Goal: Information Seeking & Learning: Check status

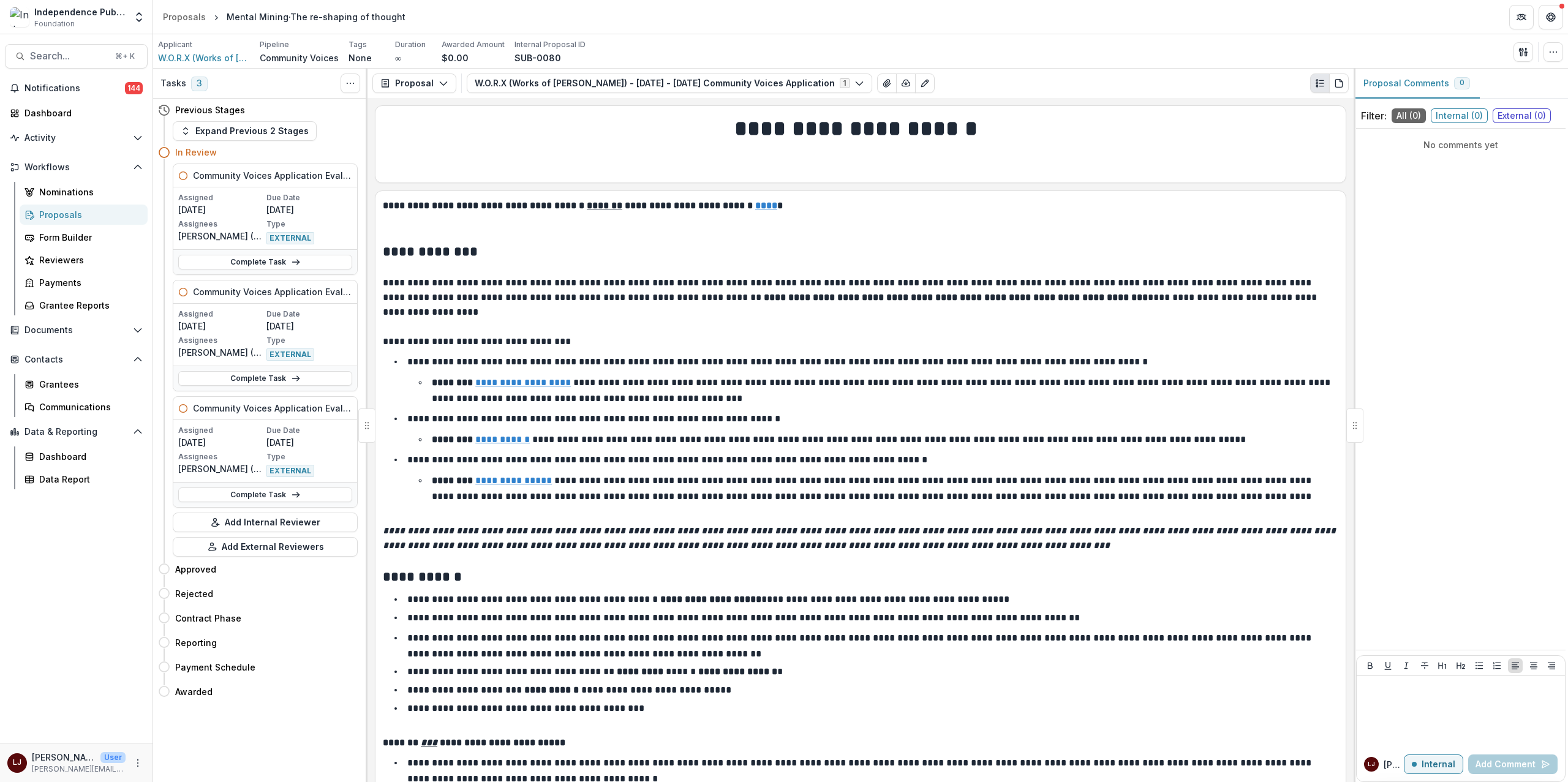
scroll to position [218, 0]
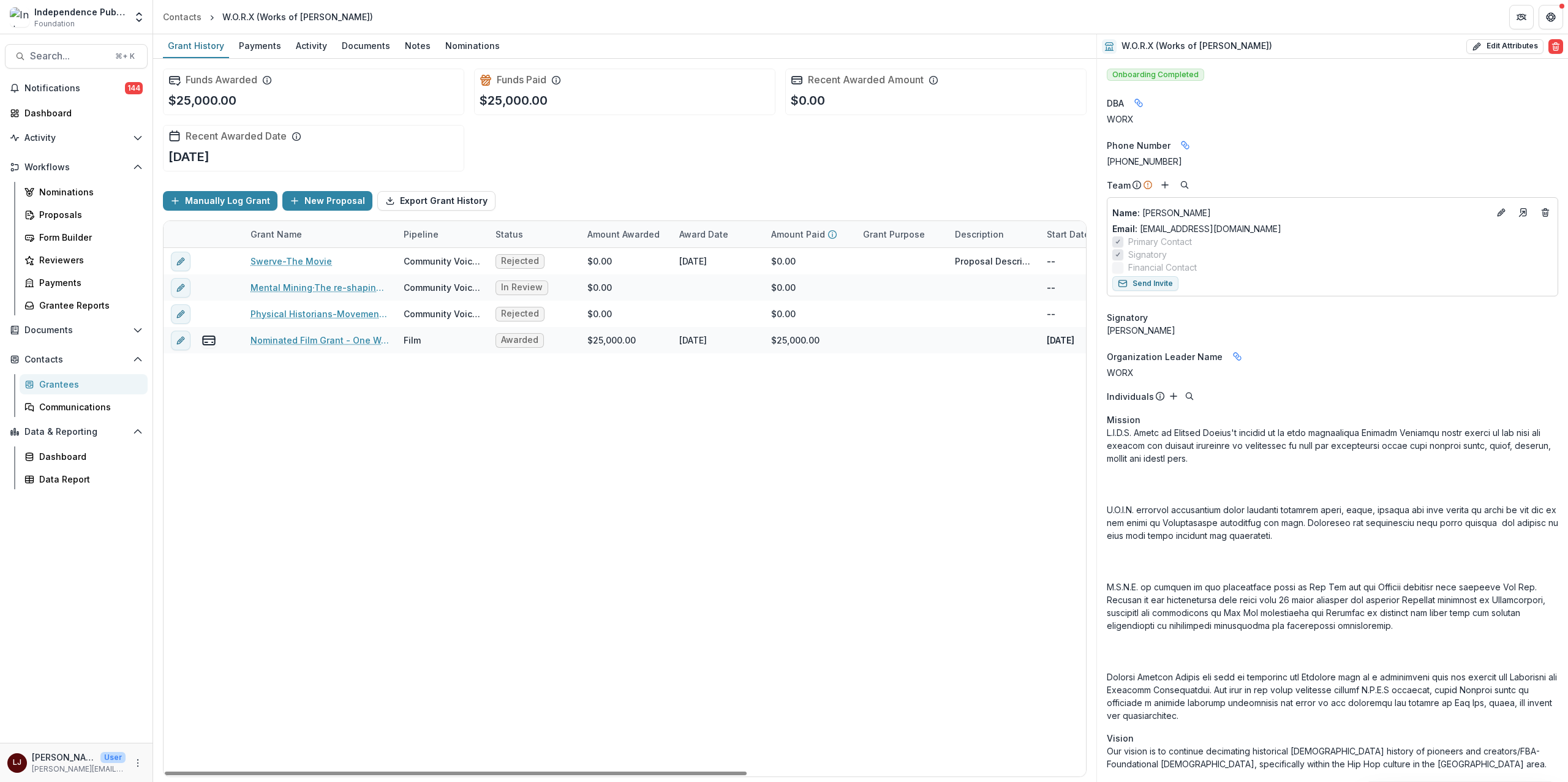
click at [813, 535] on div "Swerve-The Movie Community Voices Rejected $0.00 May 27, 2021 $0.00 Proposal De…" at bounding box center [892, 512] width 1458 height 529
click at [435, 478] on div "Swerve-The Movie Community Voices Rejected $0.00 May 27, 2021 $0.00 Proposal De…" at bounding box center [892, 512] width 1458 height 529
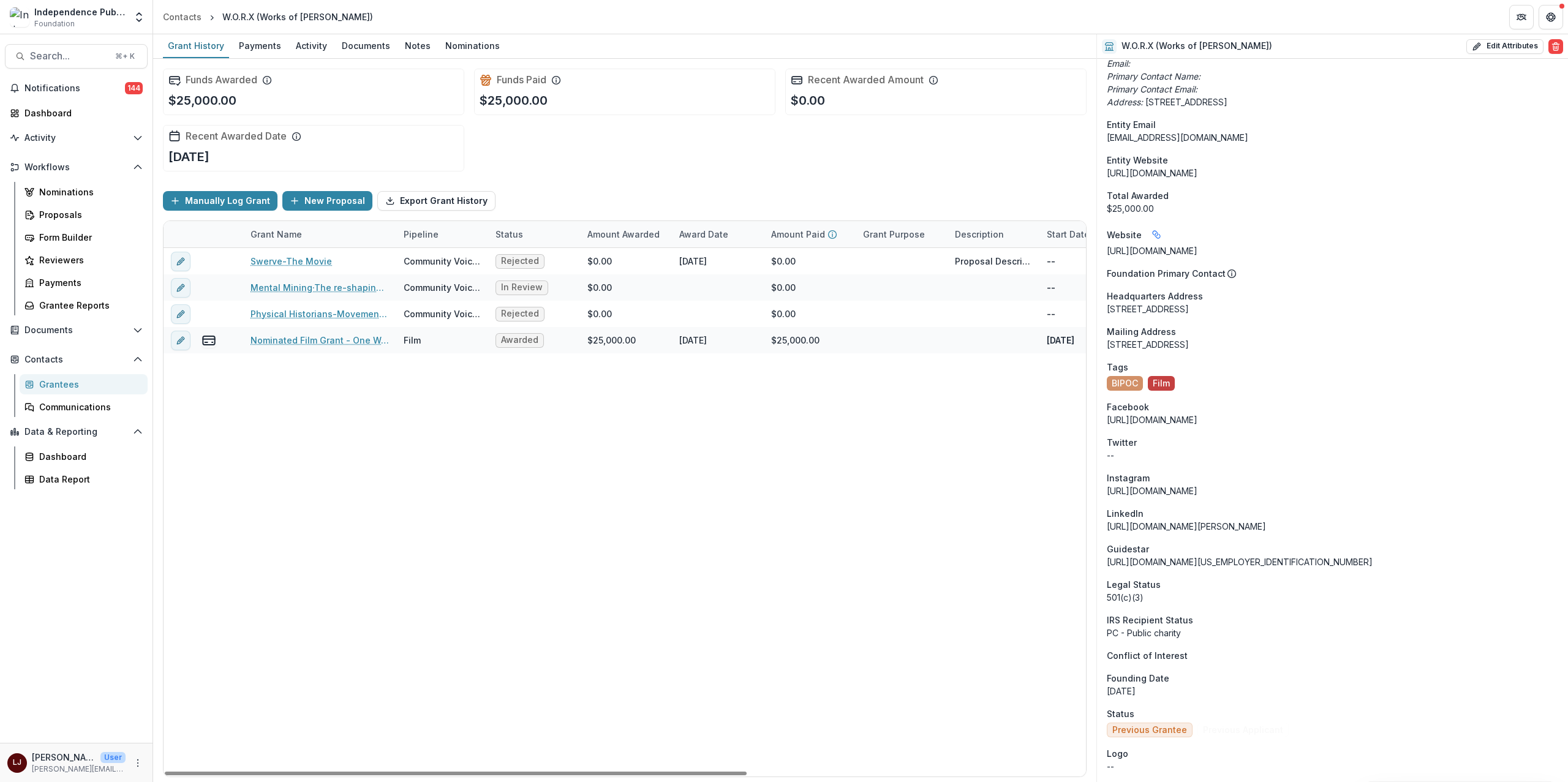
scroll to position [1002, 0]
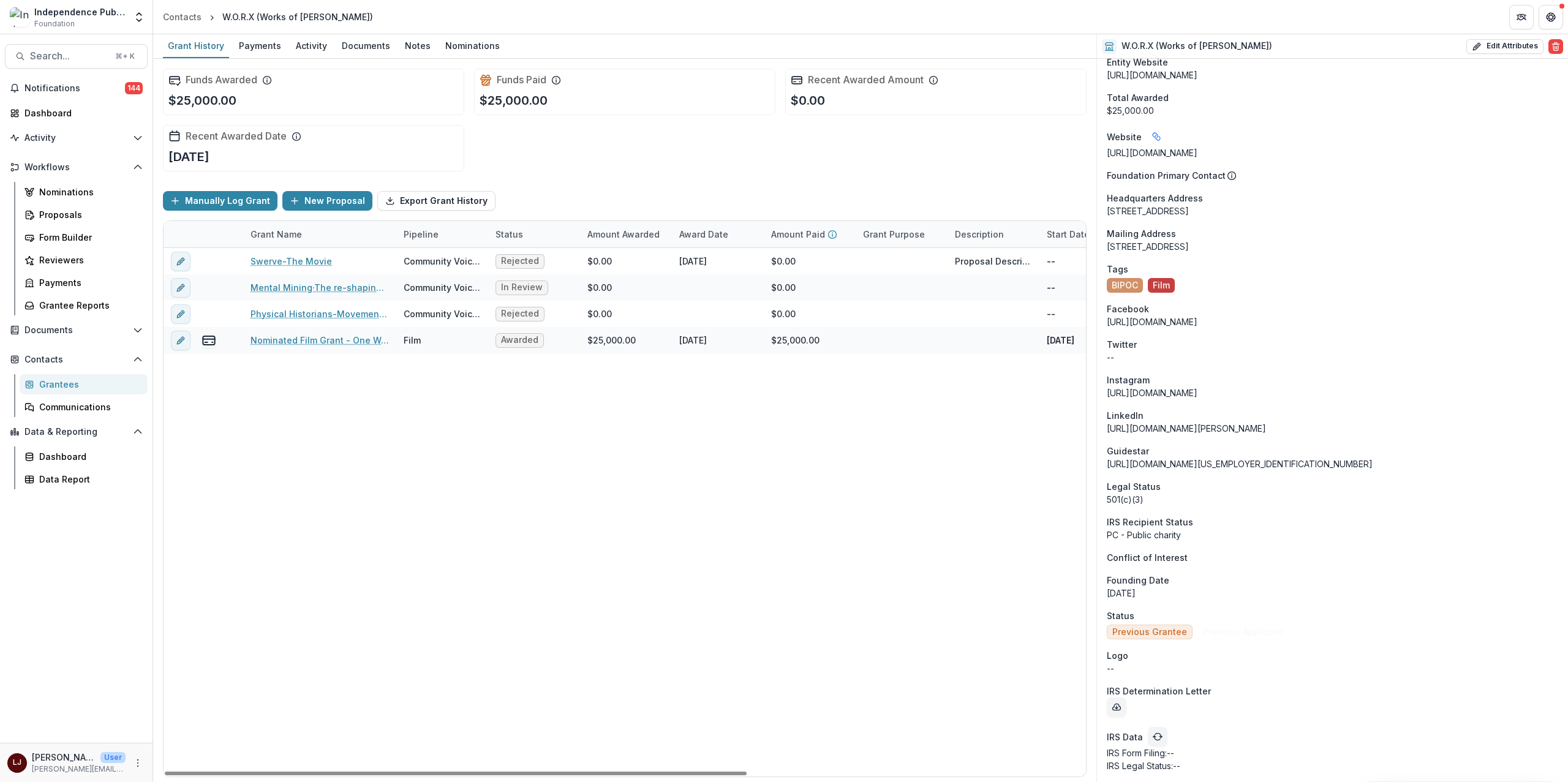
click at [706, 603] on div "Swerve-The Movie Community Voices Rejected $0.00 May 27, 2021 $0.00 Proposal De…" at bounding box center [892, 512] width 1458 height 529
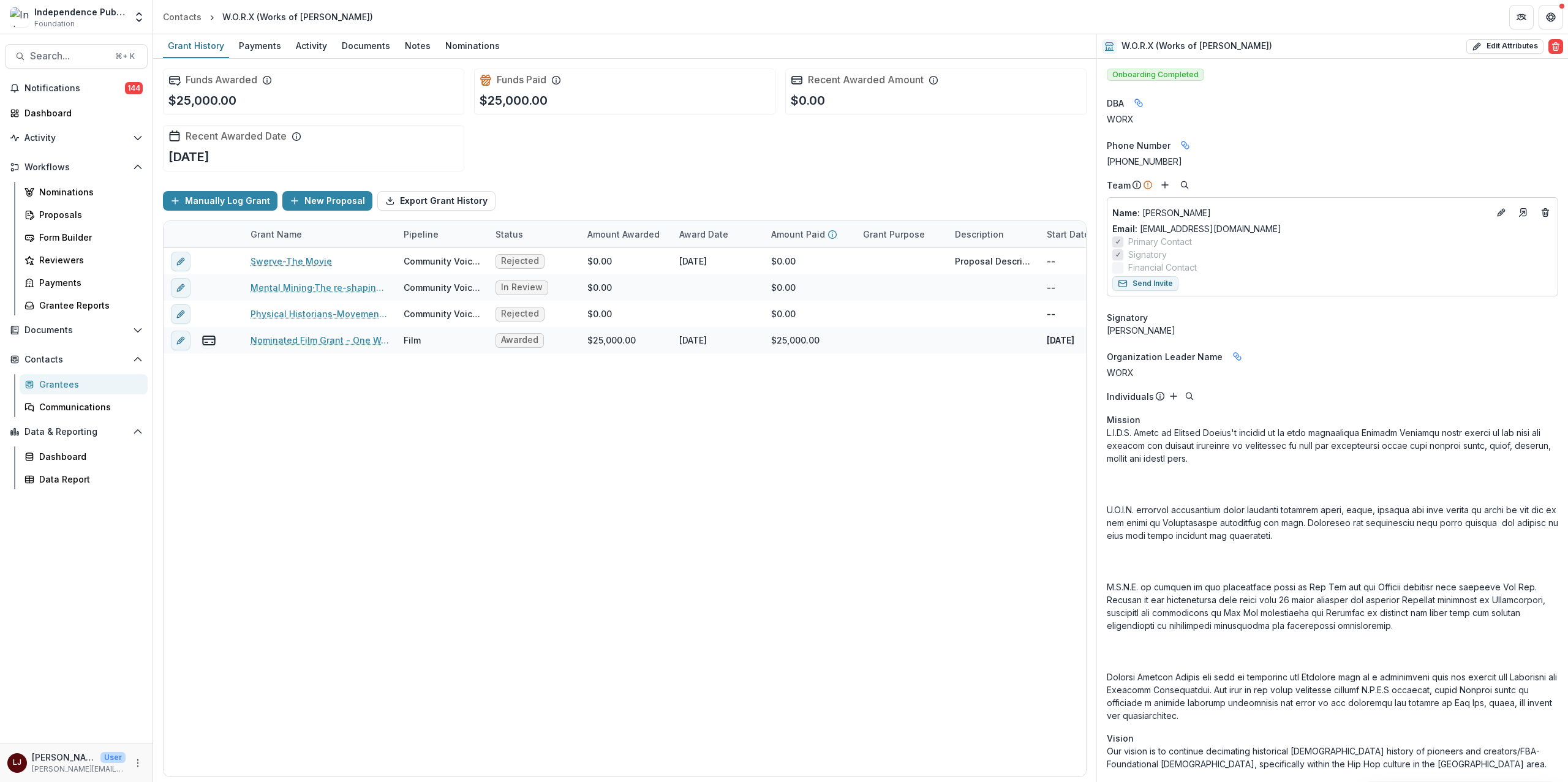
click at [1358, 491] on p at bounding box center [1332, 574] width 451 height 296
click at [1240, 476] on p at bounding box center [1332, 574] width 451 height 296
click at [1129, 440] on p at bounding box center [1332, 574] width 451 height 296
click at [1129, 441] on p at bounding box center [1332, 574] width 451 height 296
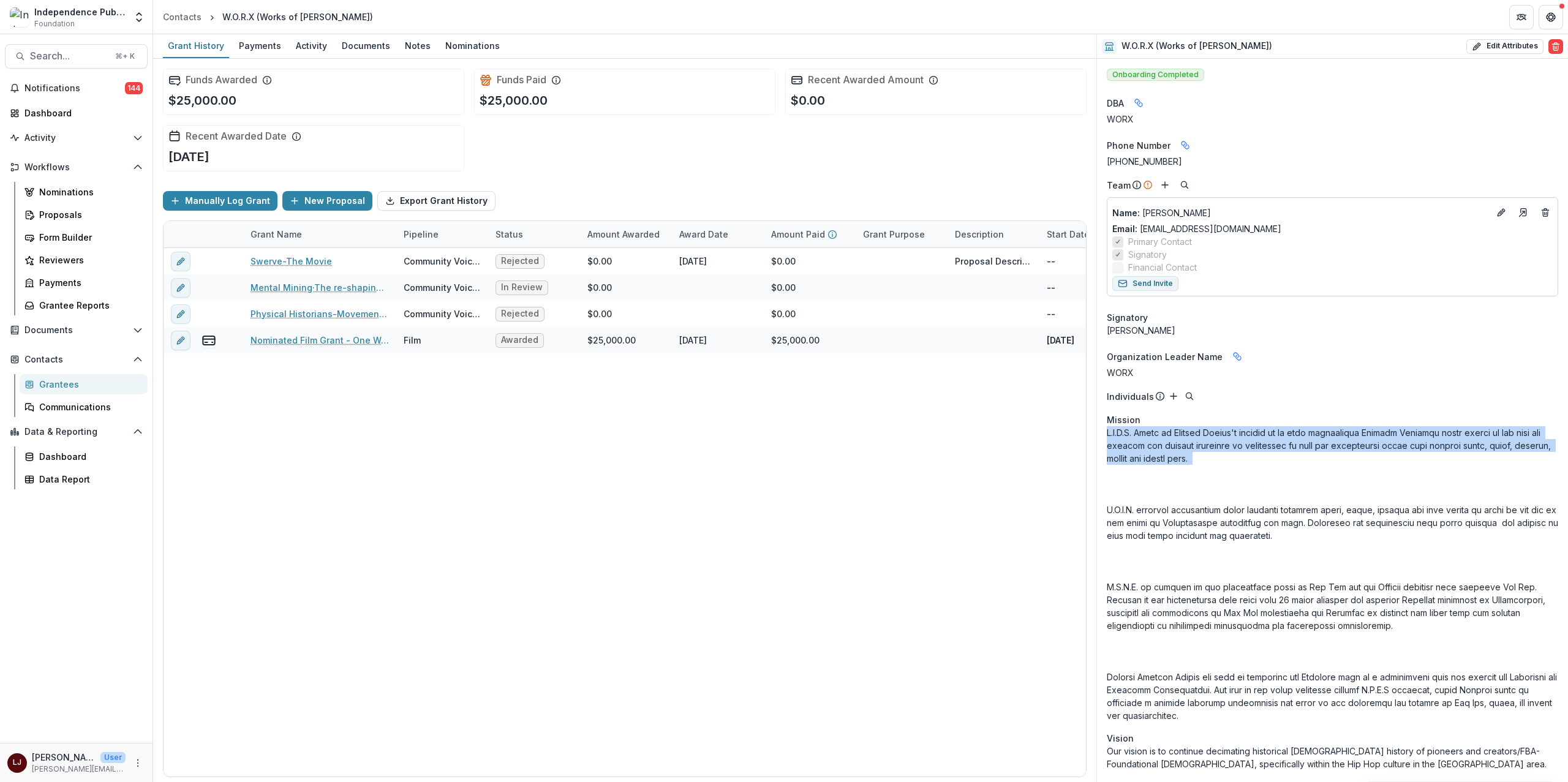
click at [1128, 441] on p at bounding box center [1332, 574] width 451 height 296
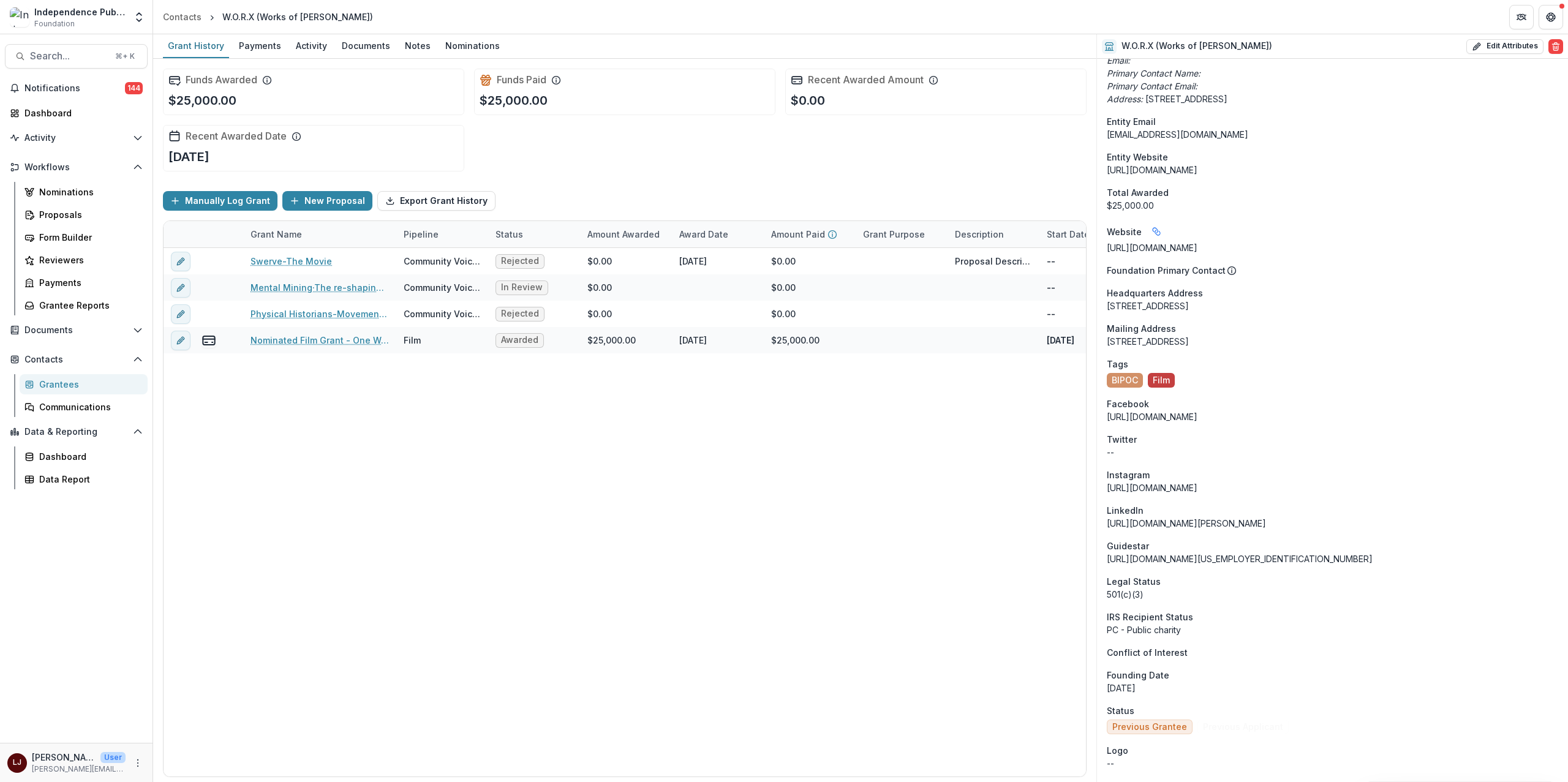
scroll to position [1002, 0]
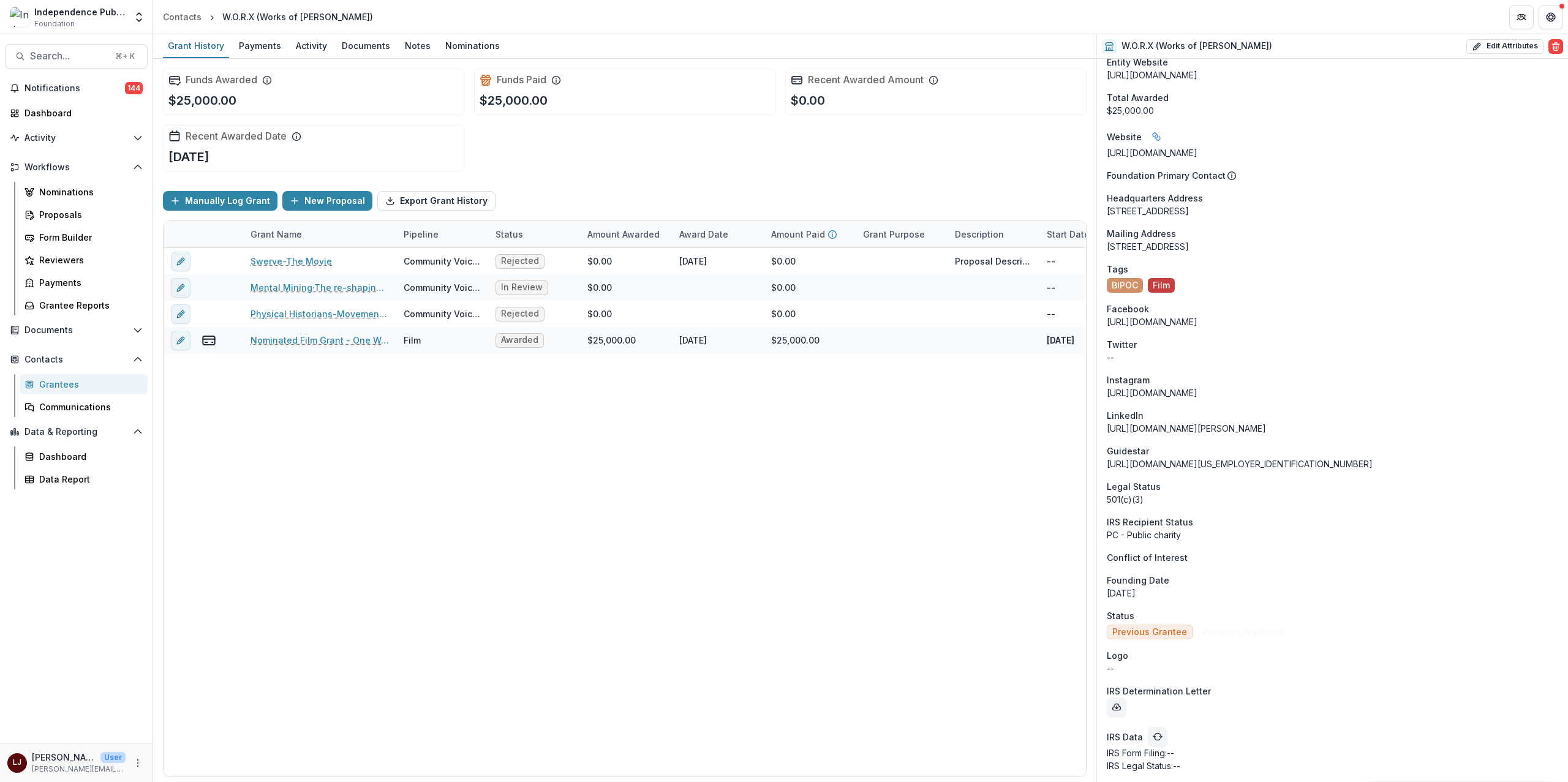
click at [468, 532] on div "Swerve-The Movie Community Voices Rejected $0.00 May 27, 2021 $0.00 Proposal De…" at bounding box center [892, 512] width 1458 height 529
click at [143, 762] on button "More" at bounding box center [138, 763] width 14 height 14
click at [224, 741] on link "User Settings" at bounding box center [218, 737] width 131 height 20
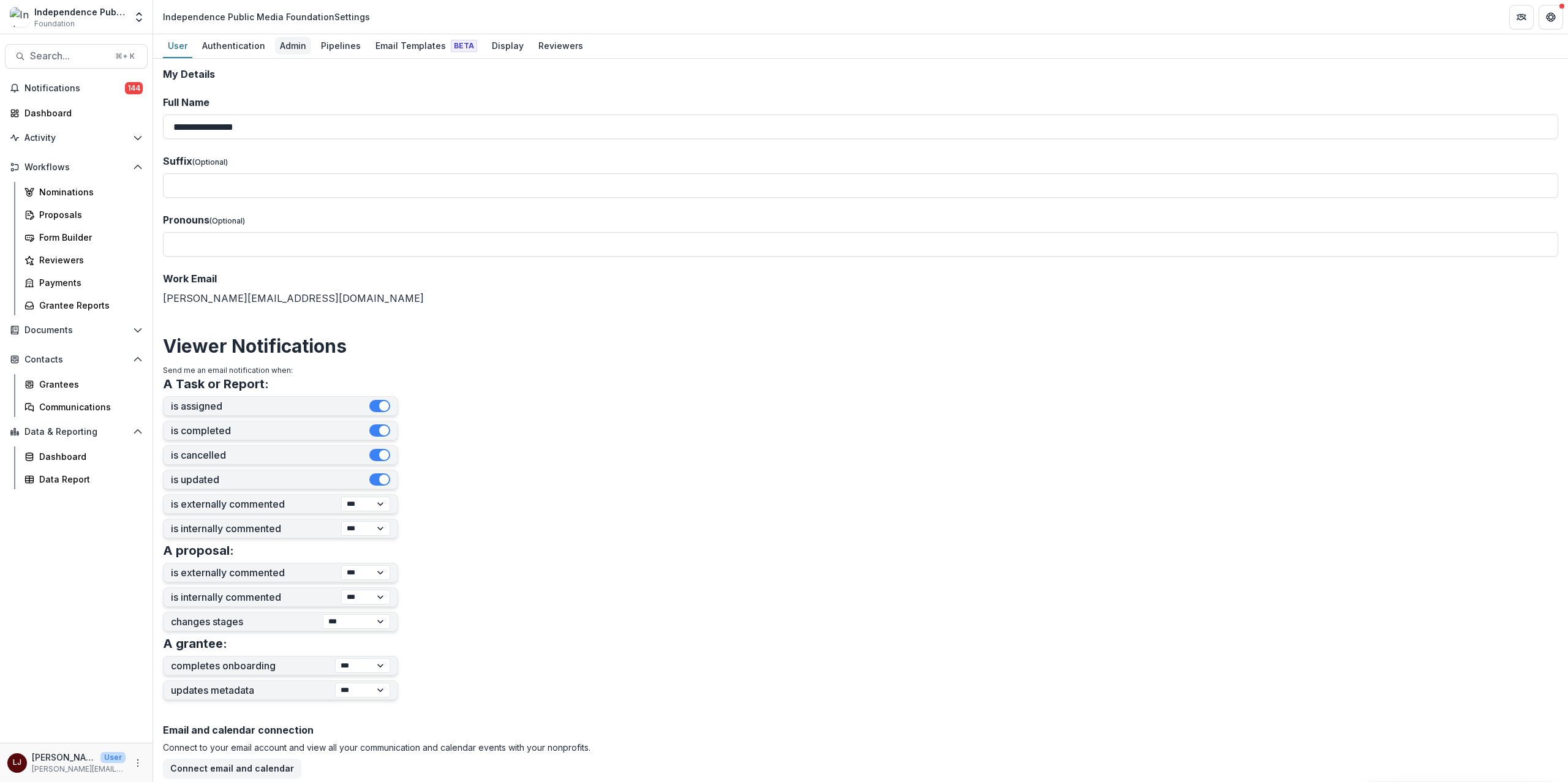
click at [292, 49] on div "Admin" at bounding box center [293, 46] width 36 height 18
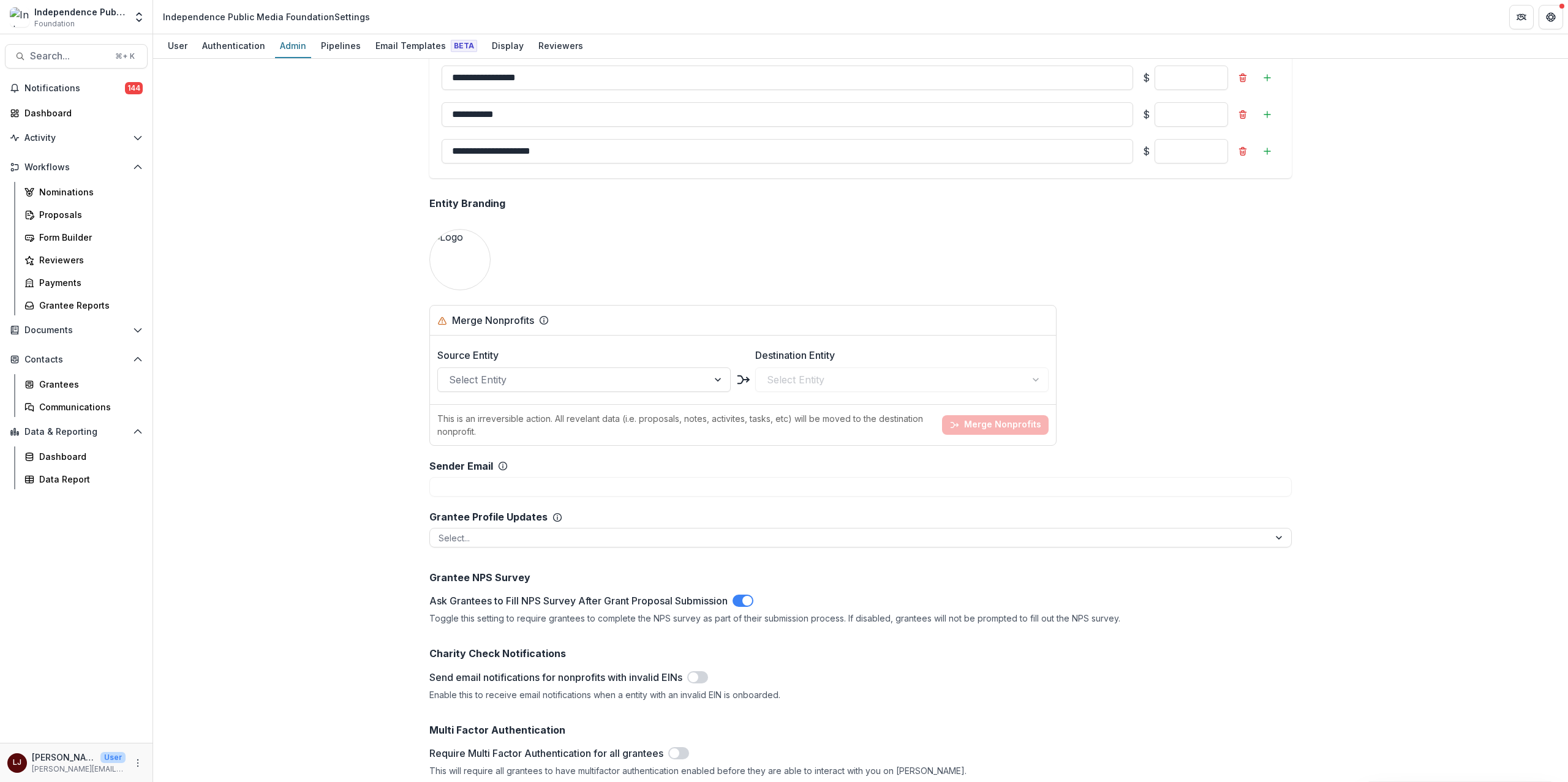
scroll to position [1630, 0]
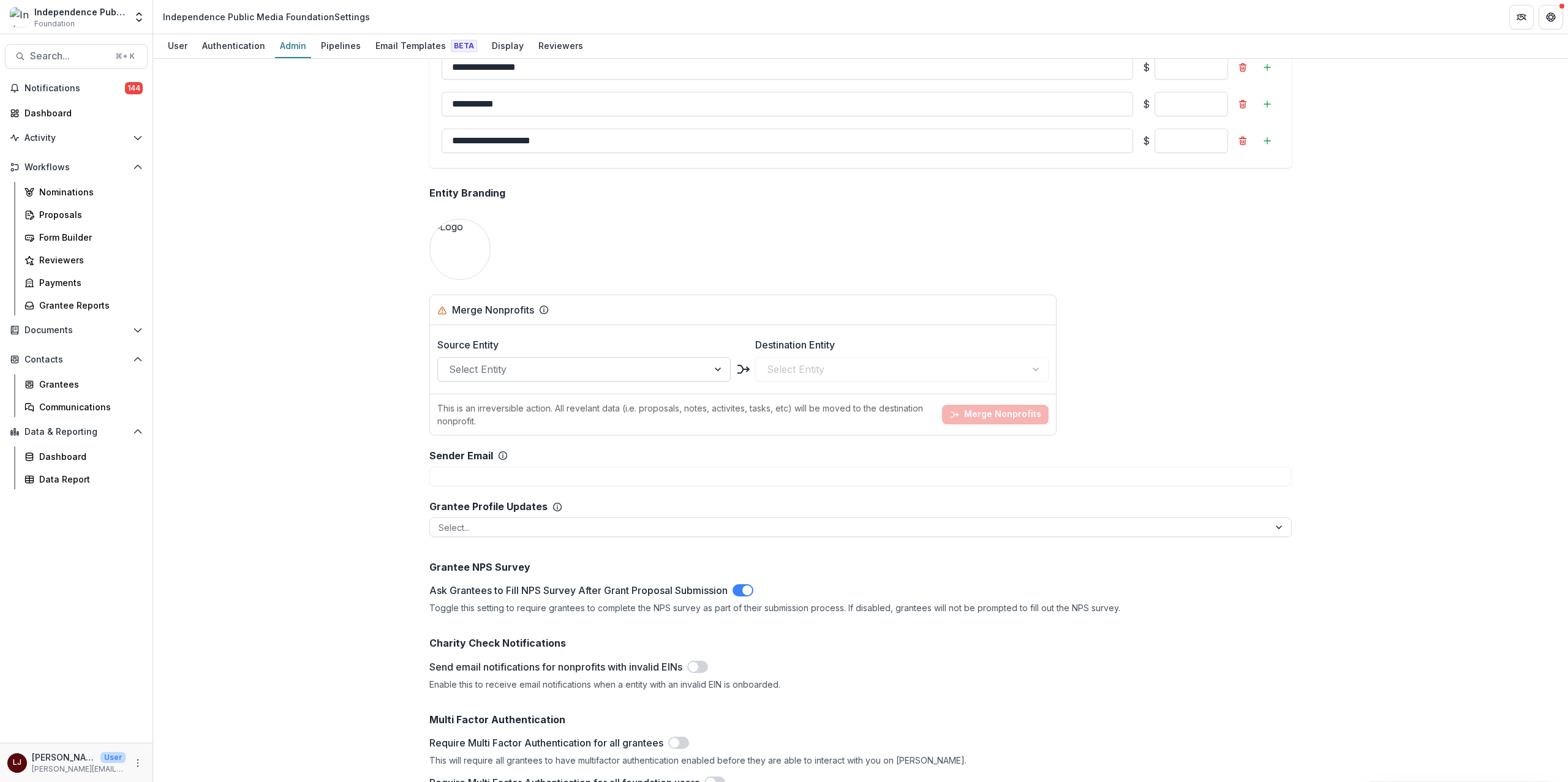
click at [519, 379] on div "Select Entity" at bounding box center [573, 369] width 270 height 20
type input "*****"
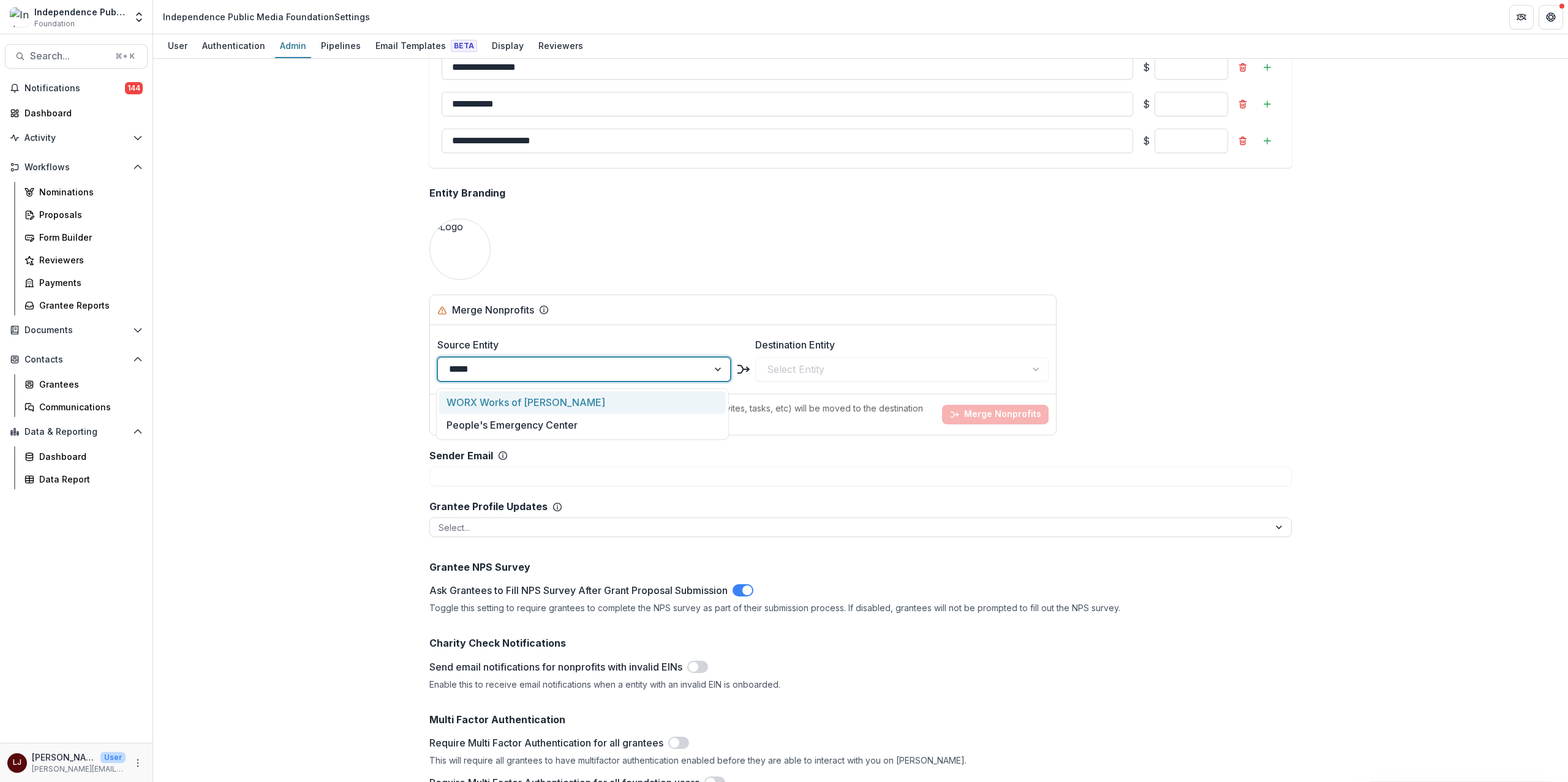
click at [561, 398] on div "WORX Works of Raphael Xavier MERGE" at bounding box center [582, 402] width 287 height 23
click at [805, 362] on div at bounding box center [890, 368] width 248 height 17
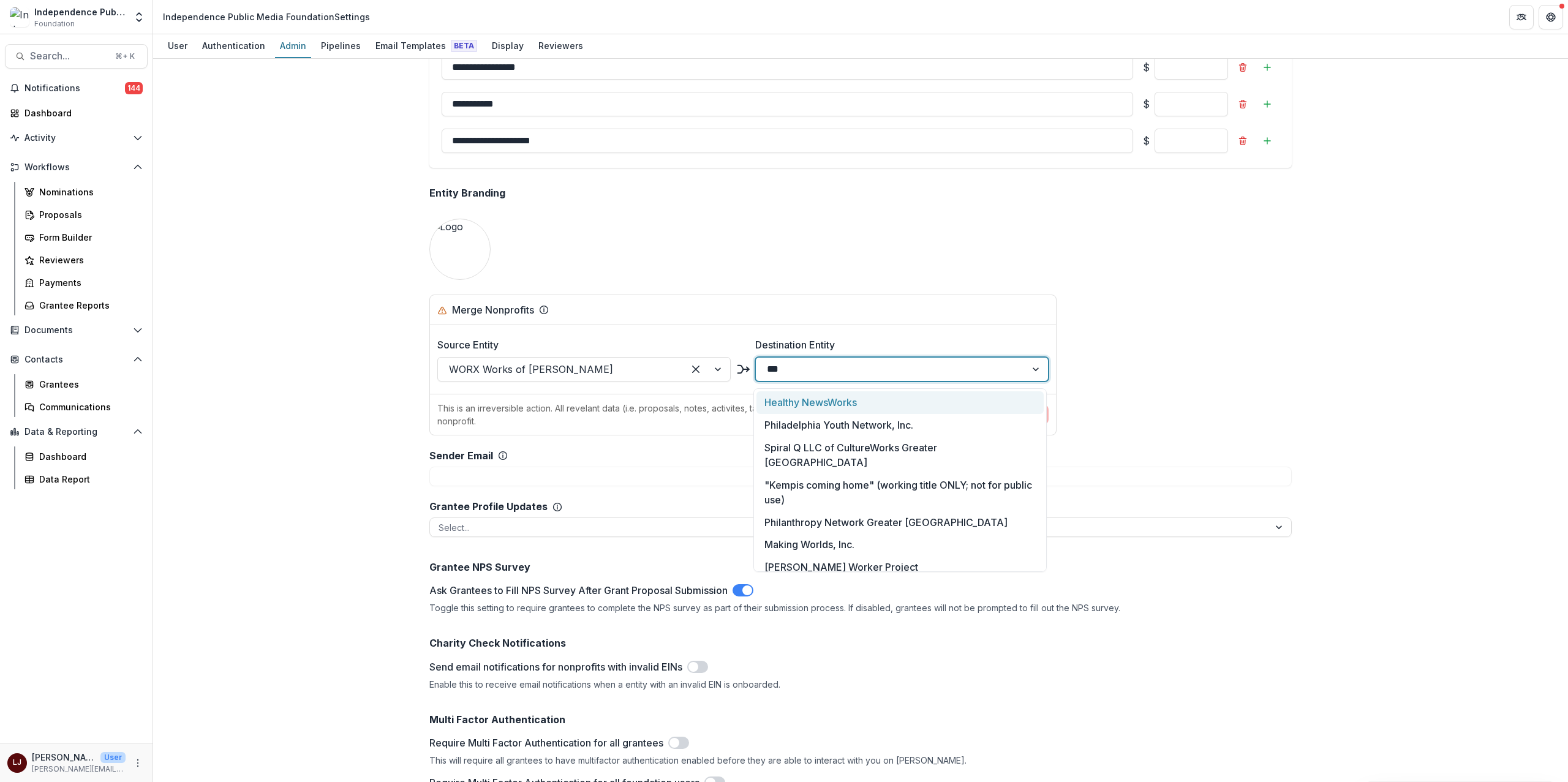
type input "****"
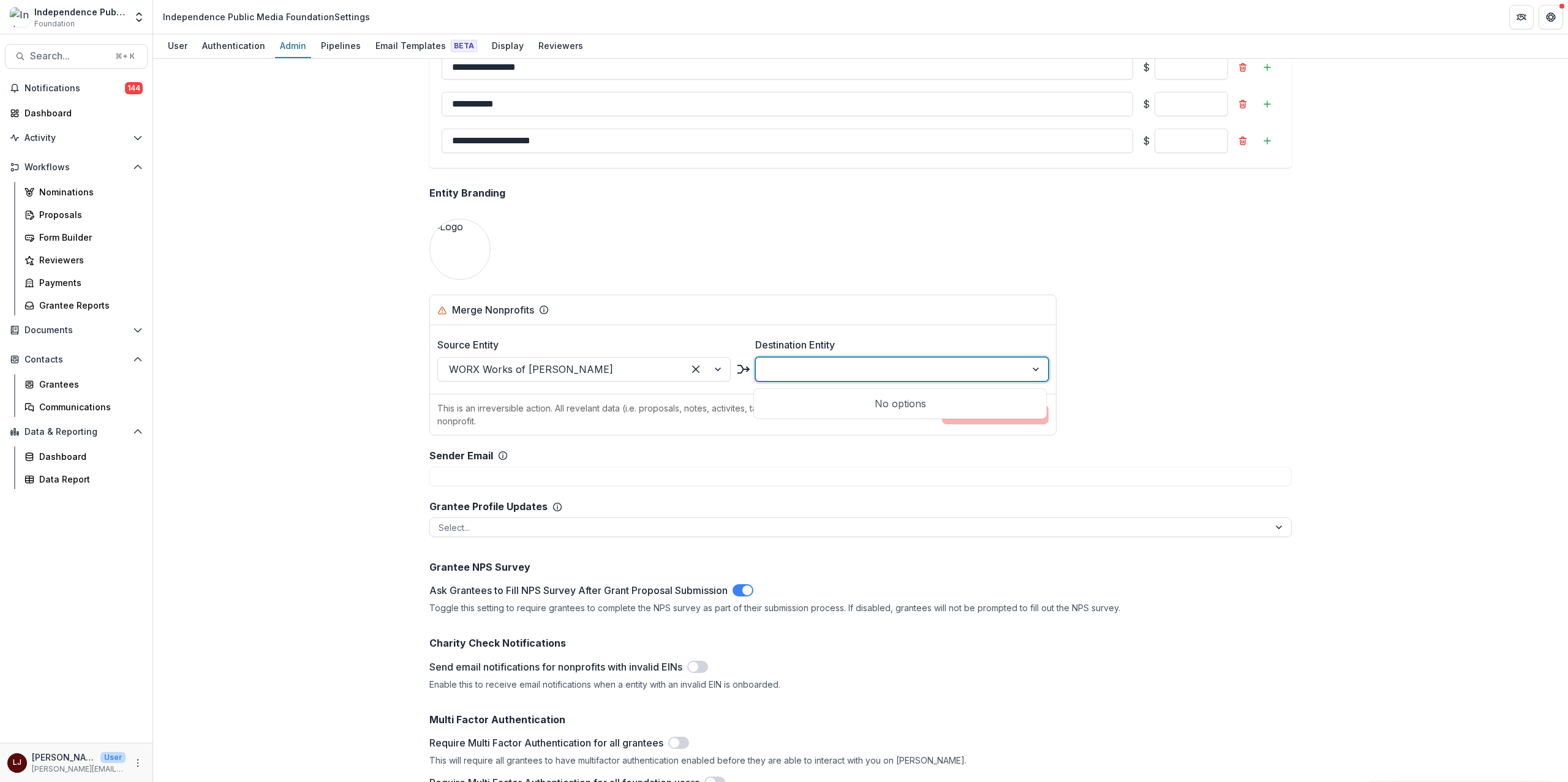
click at [868, 370] on div at bounding box center [890, 368] width 248 height 17
type input "****"
click at [863, 450] on div "W.O.R.X (Works of Raphael Xavier)" at bounding box center [899, 448] width 287 height 23
click at [955, 418] on icon "button" at bounding box center [954, 414] width 10 height 10
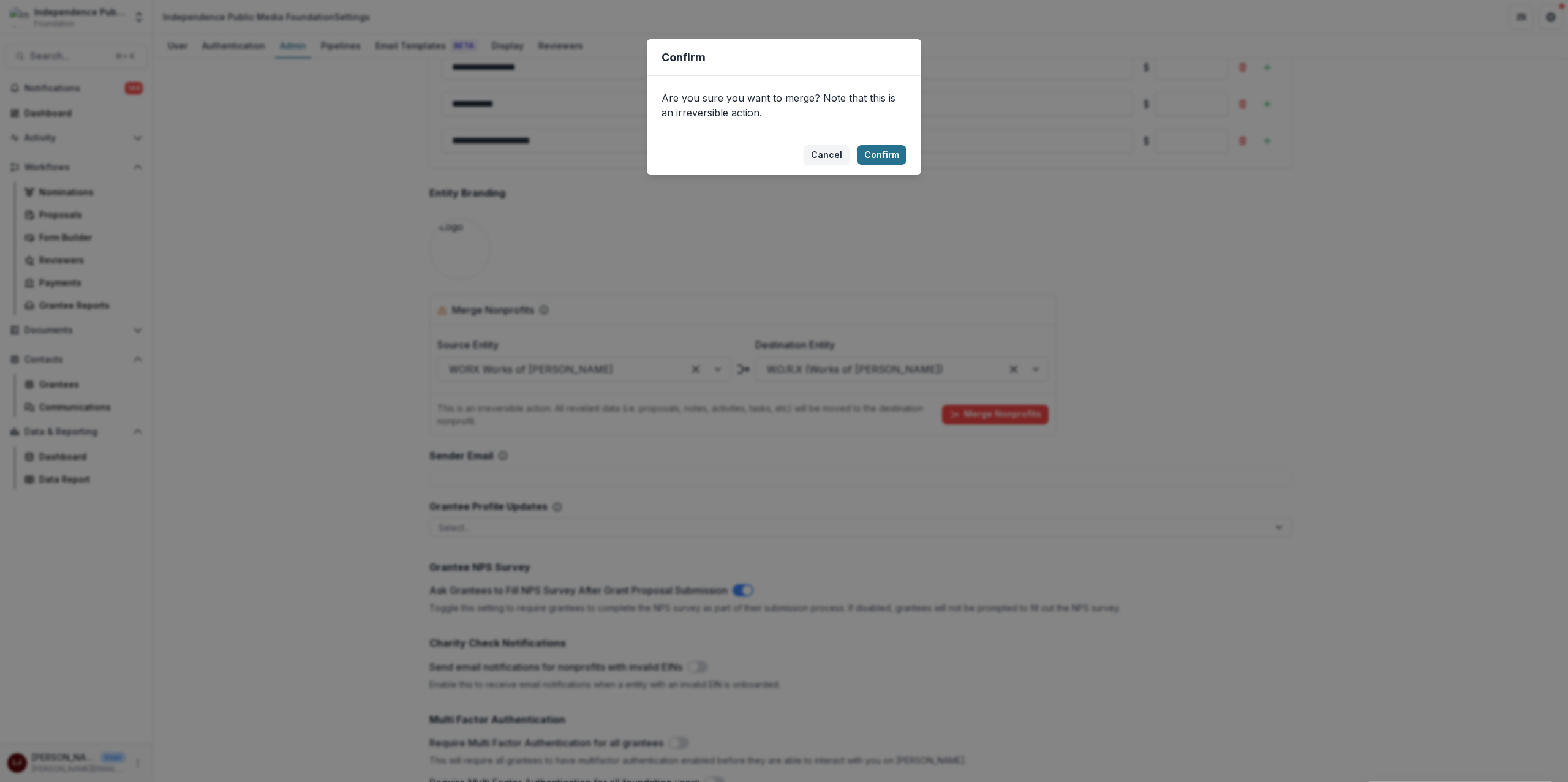
click at [884, 156] on button "Confirm" at bounding box center [881, 155] width 50 height 20
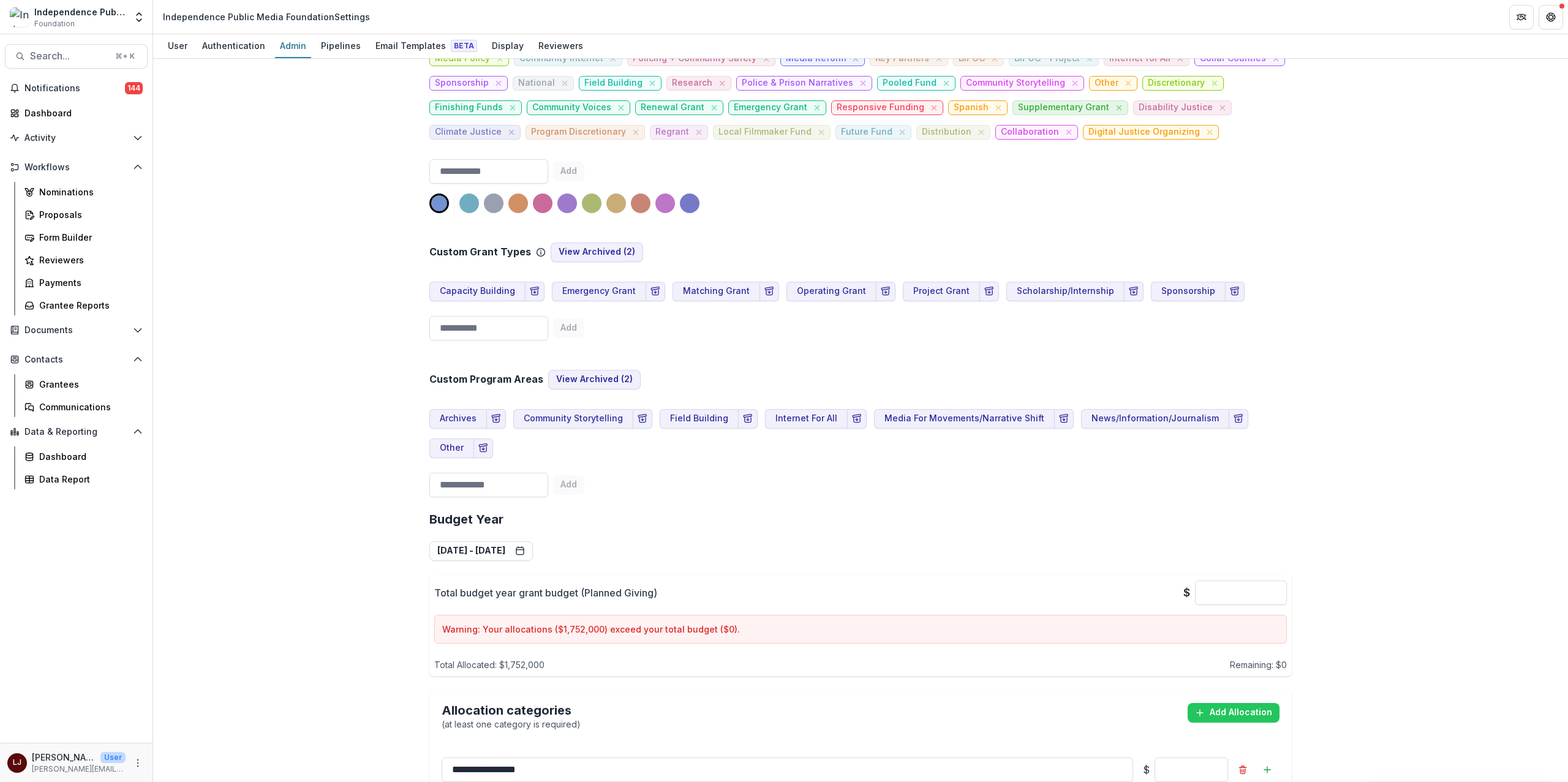
scroll to position [0, 0]
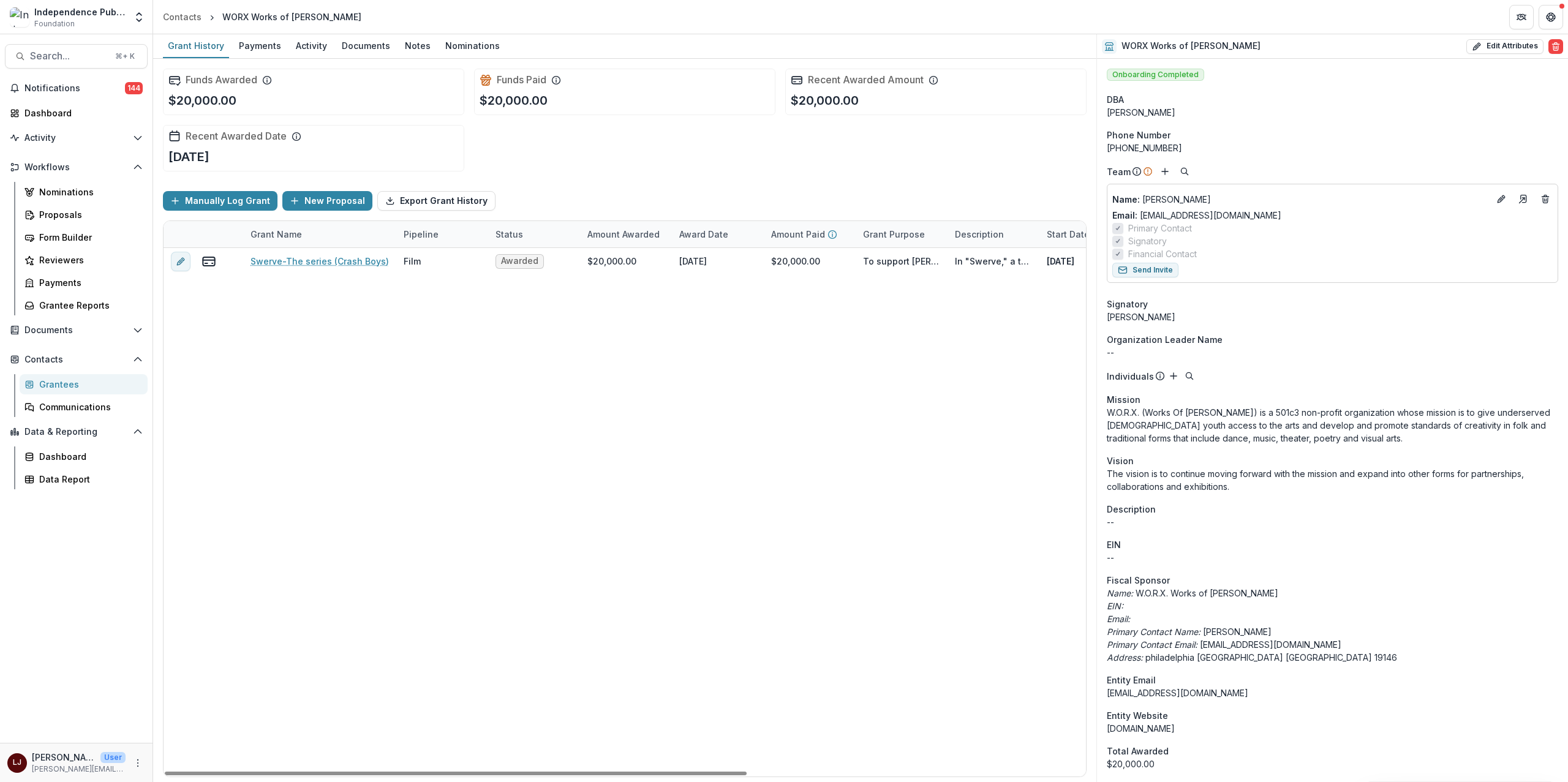
click at [988, 416] on div "Swerve-The series (Crash Boys) Film Awarded $20,000.00 March 15, 2024 $20,000.0…" at bounding box center [892, 512] width 1458 height 529
click at [1482, 47] on button "Edit Attributes" at bounding box center [1505, 46] width 77 height 14
select select "**"
select select
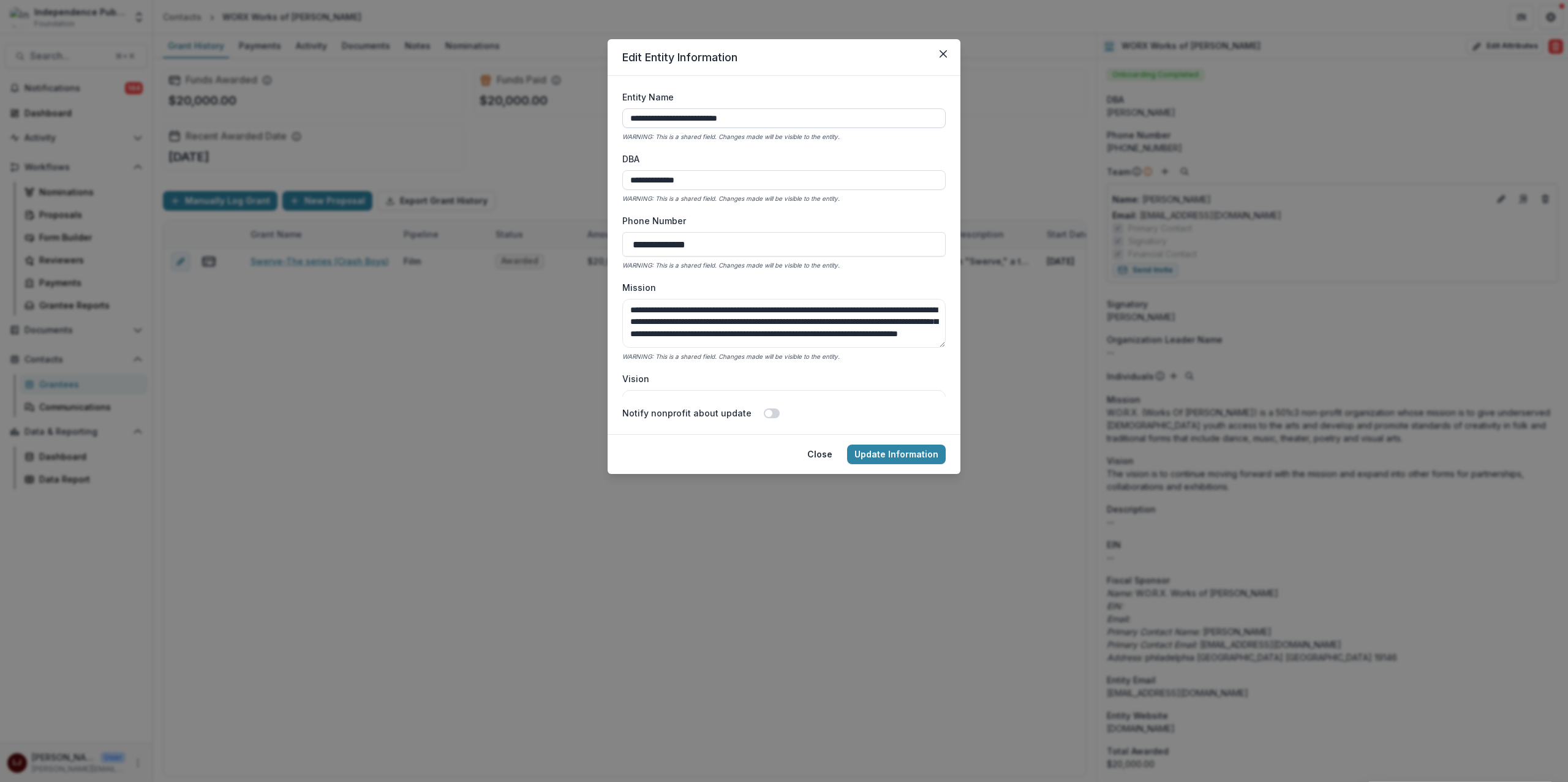
click at [783, 118] on input "**********" at bounding box center [784, 118] width 324 height 20
type input "**********"
click at [847, 444] on button "Update Information" at bounding box center [896, 454] width 98 height 20
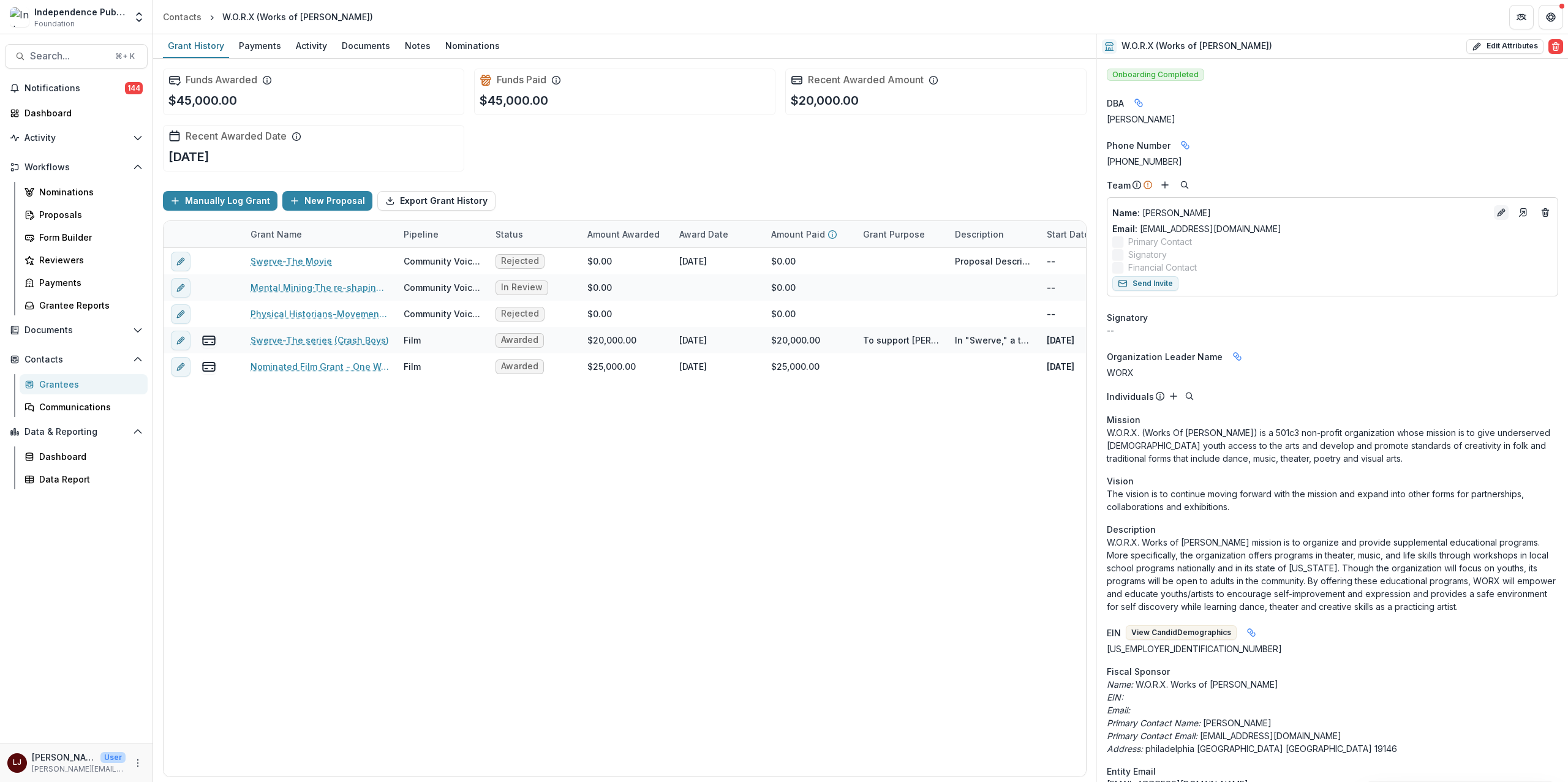
click at [1502, 215] on icon "Edit" at bounding box center [1500, 212] width 10 height 10
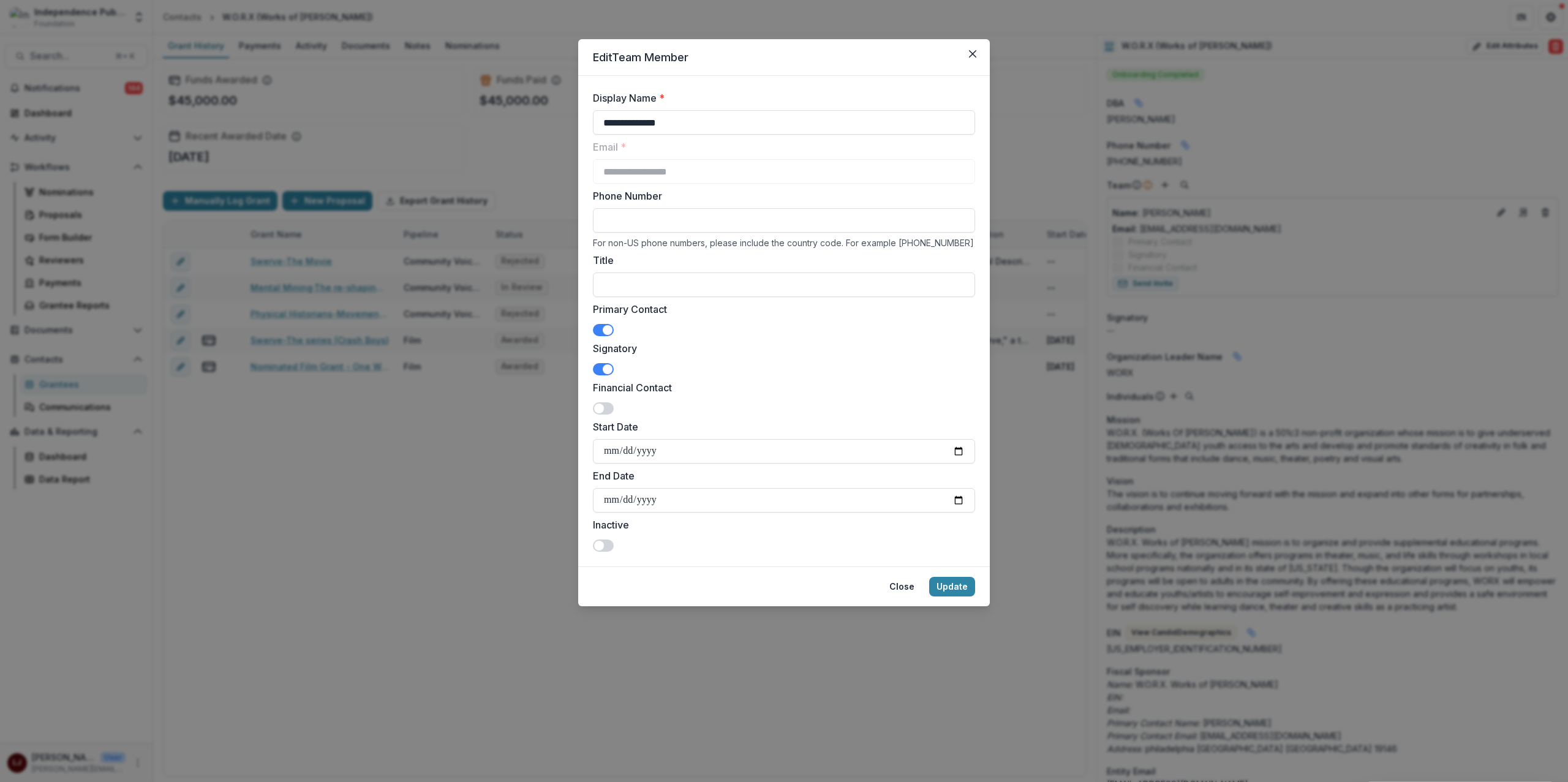
click at [1043, 359] on div "**********" at bounding box center [784, 391] width 1568 height 782
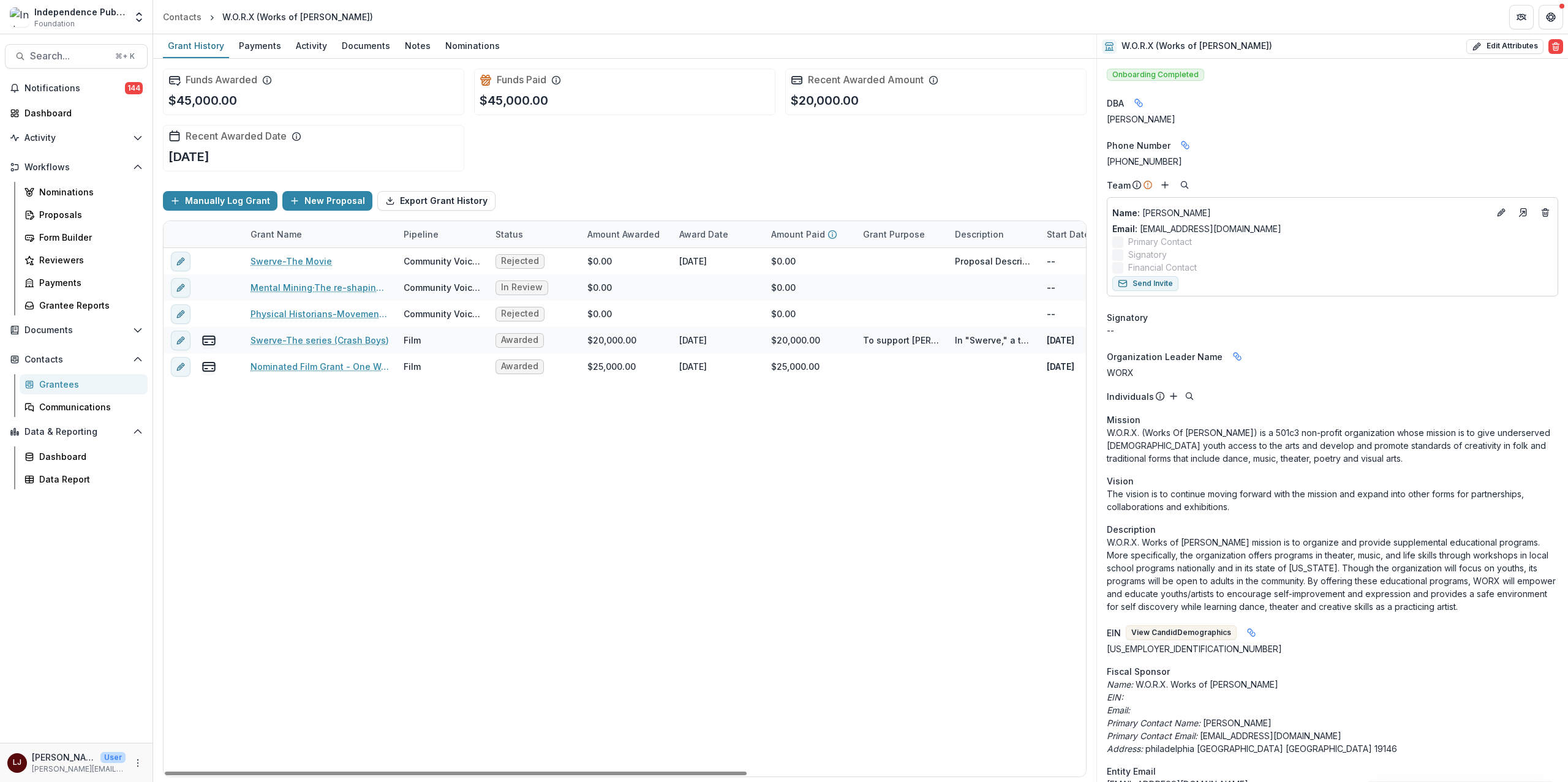
click at [1272, 250] on label "Signatory" at bounding box center [1332, 254] width 441 height 13
click at [1502, 214] on icon "Edit" at bounding box center [1500, 212] width 10 height 10
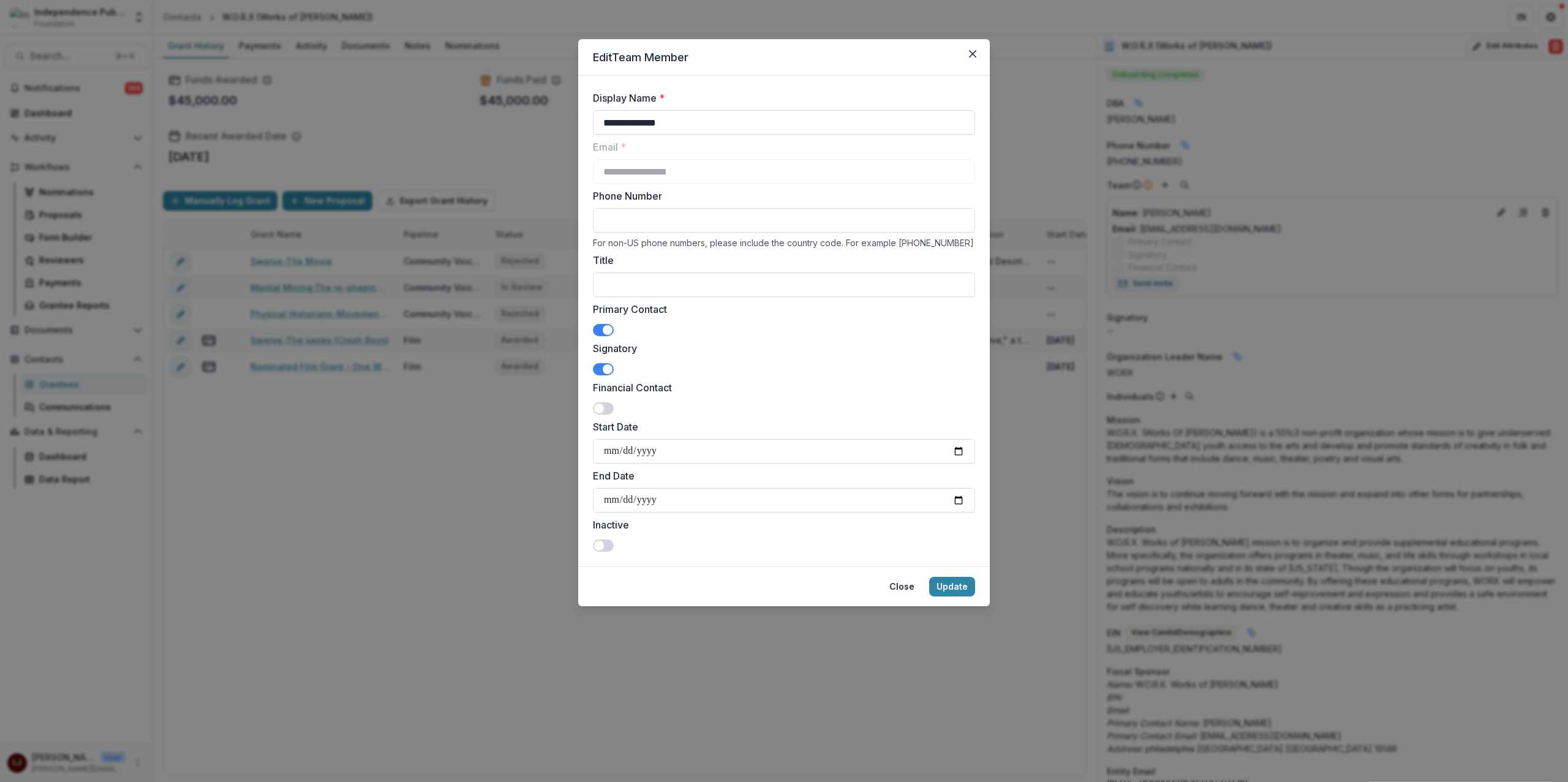
click at [1284, 238] on div "**********" at bounding box center [784, 391] width 1568 height 782
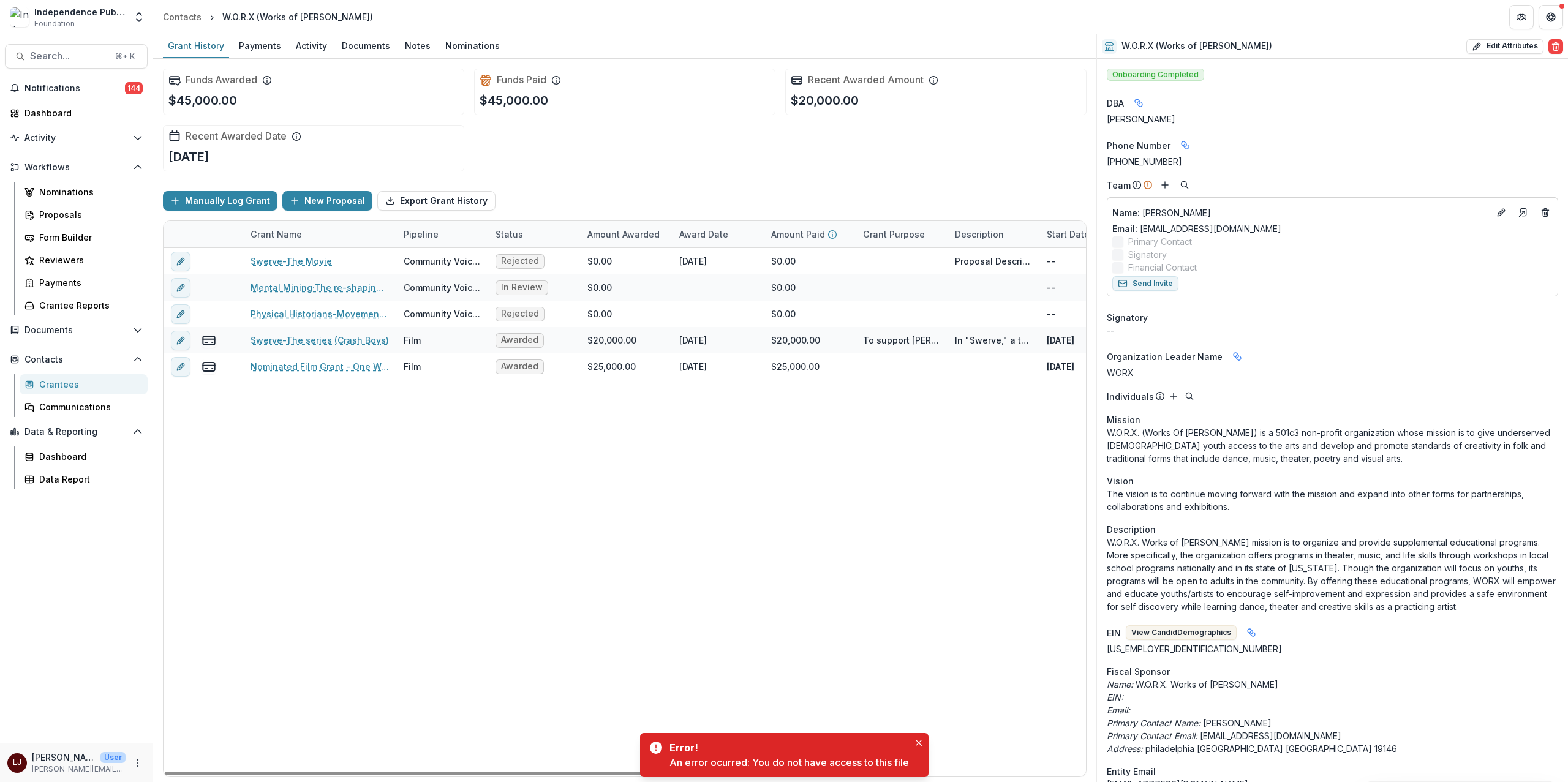
click at [827, 496] on div "Swerve-The Movie Community Voices Rejected $0.00 [DATE] $0.00 Proposal Descript…" at bounding box center [892, 512] width 1458 height 529
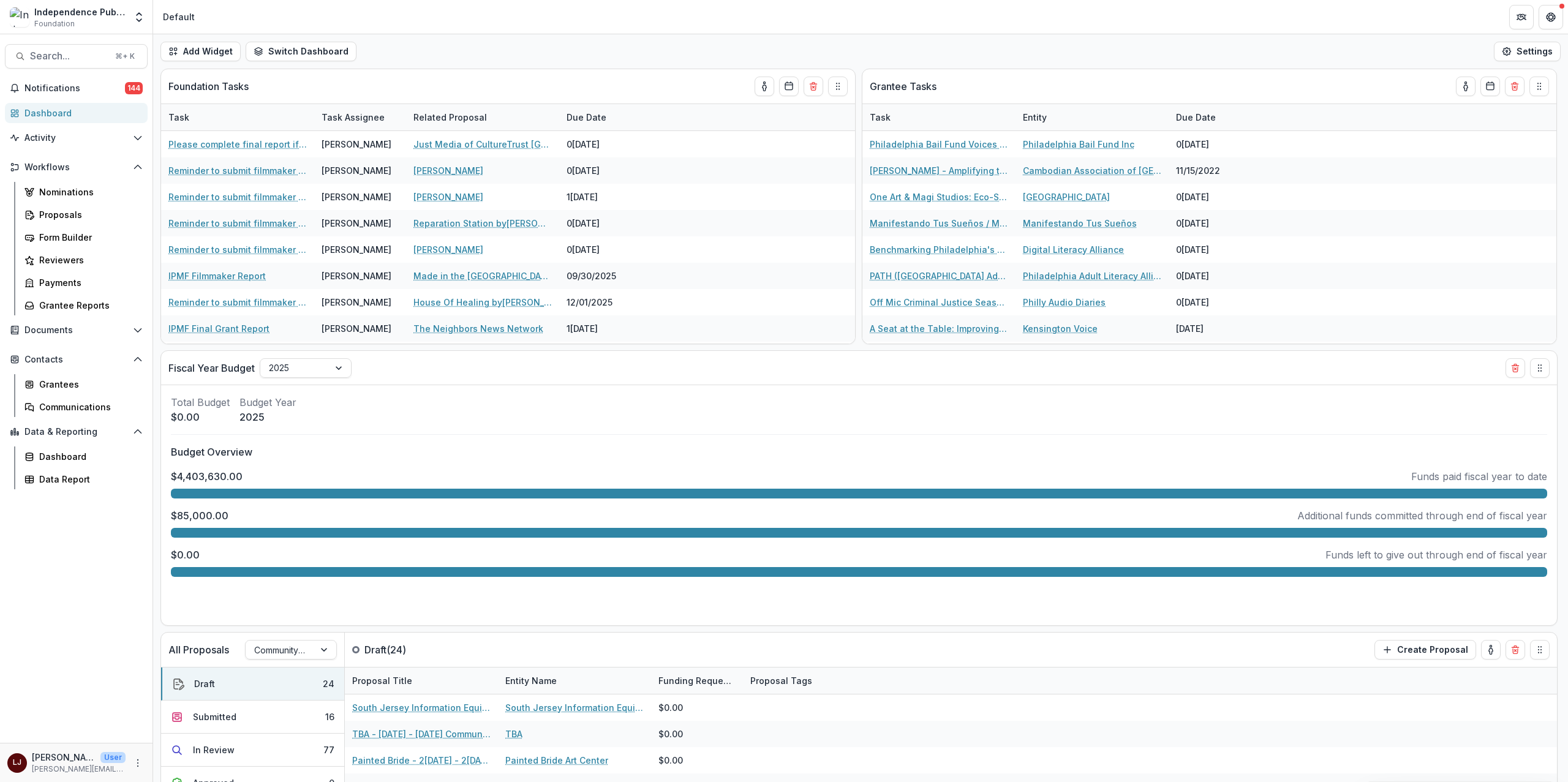
click at [98, 349] on div "Notifications 144 Dashboard Activity Tasks Workflows Nominations Proposals Form…" at bounding box center [76, 410] width 152 height 664
click at [94, 301] on div "Grantee Reports" at bounding box center [87, 305] width 98 height 13
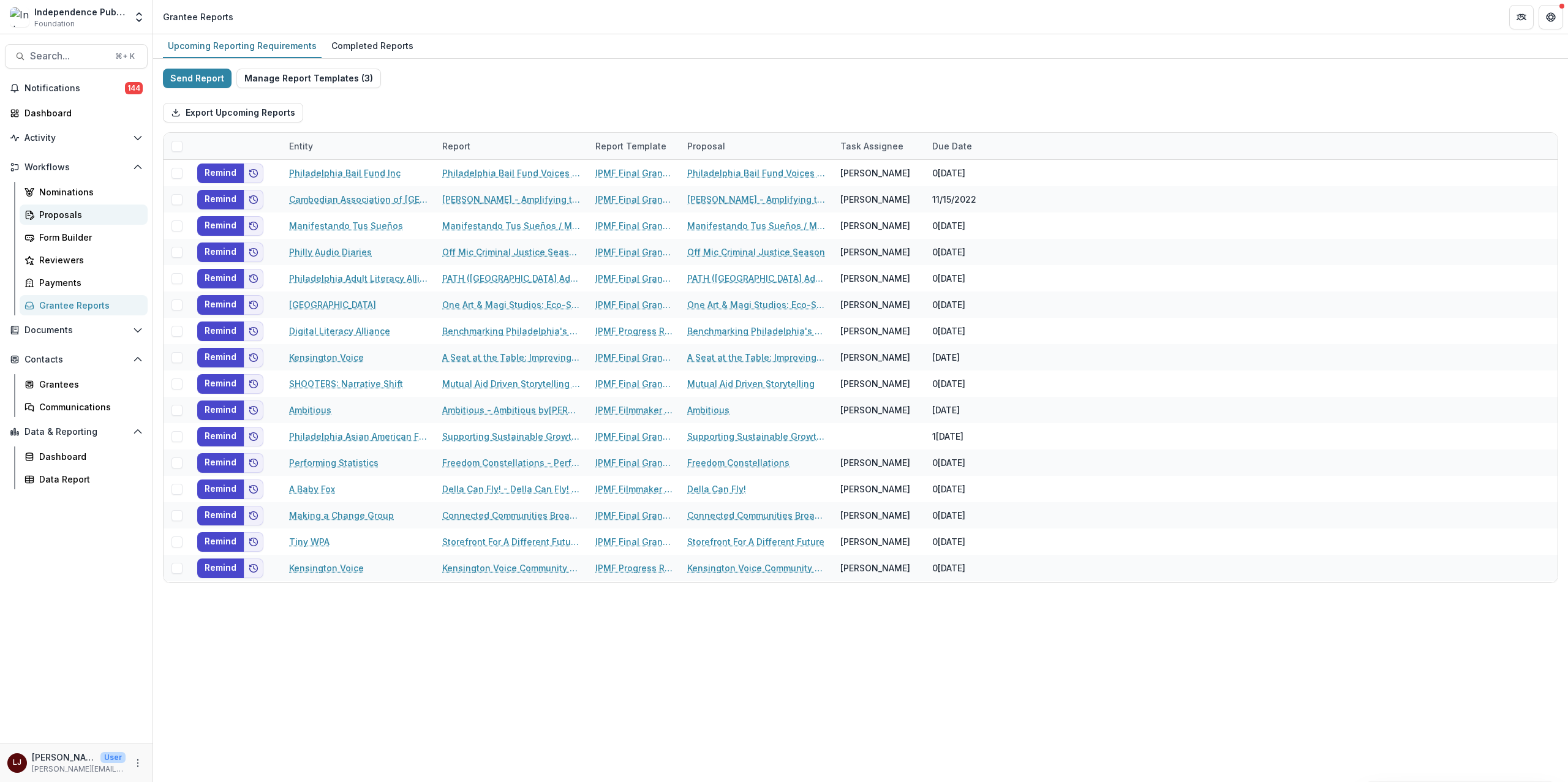
click at [81, 209] on div "Proposals" at bounding box center [87, 214] width 98 height 13
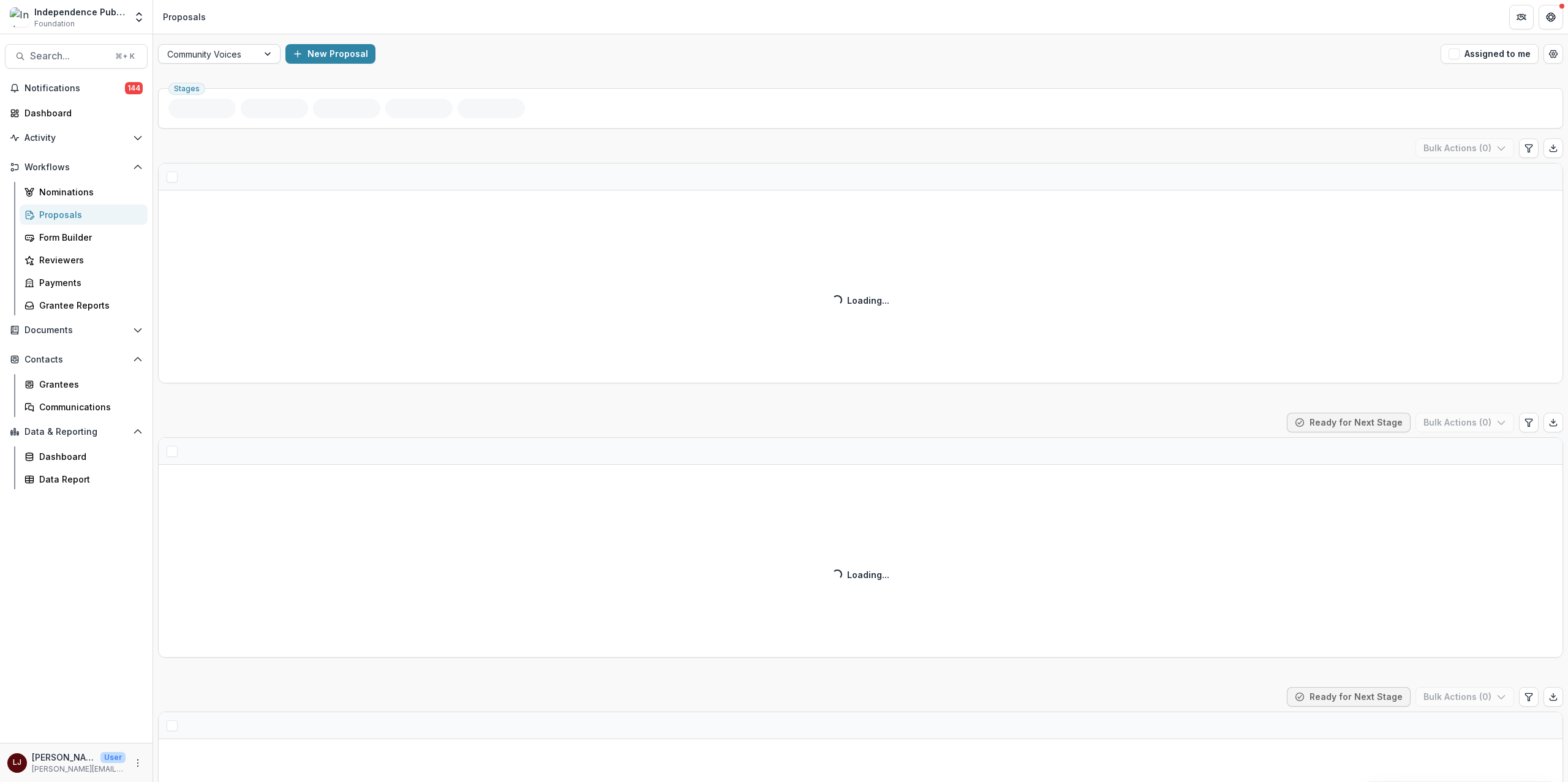
click at [227, 62] on div "Community Voices" at bounding box center [208, 54] width 99 height 18
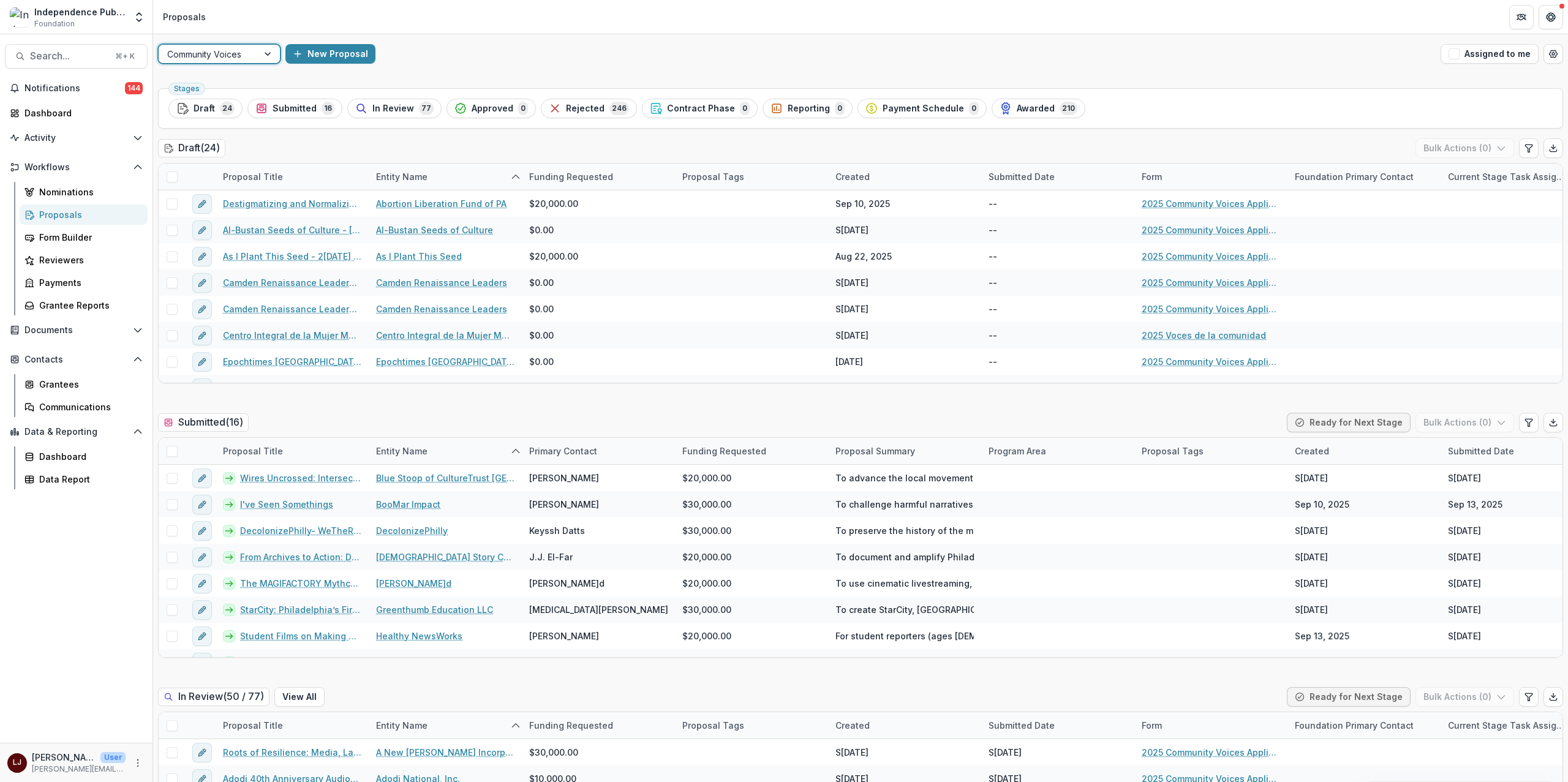
click at [236, 58] on div at bounding box center [208, 54] width 82 height 15
click at [231, 154] on div "Responsive Fund" at bounding box center [219, 156] width 116 height 19
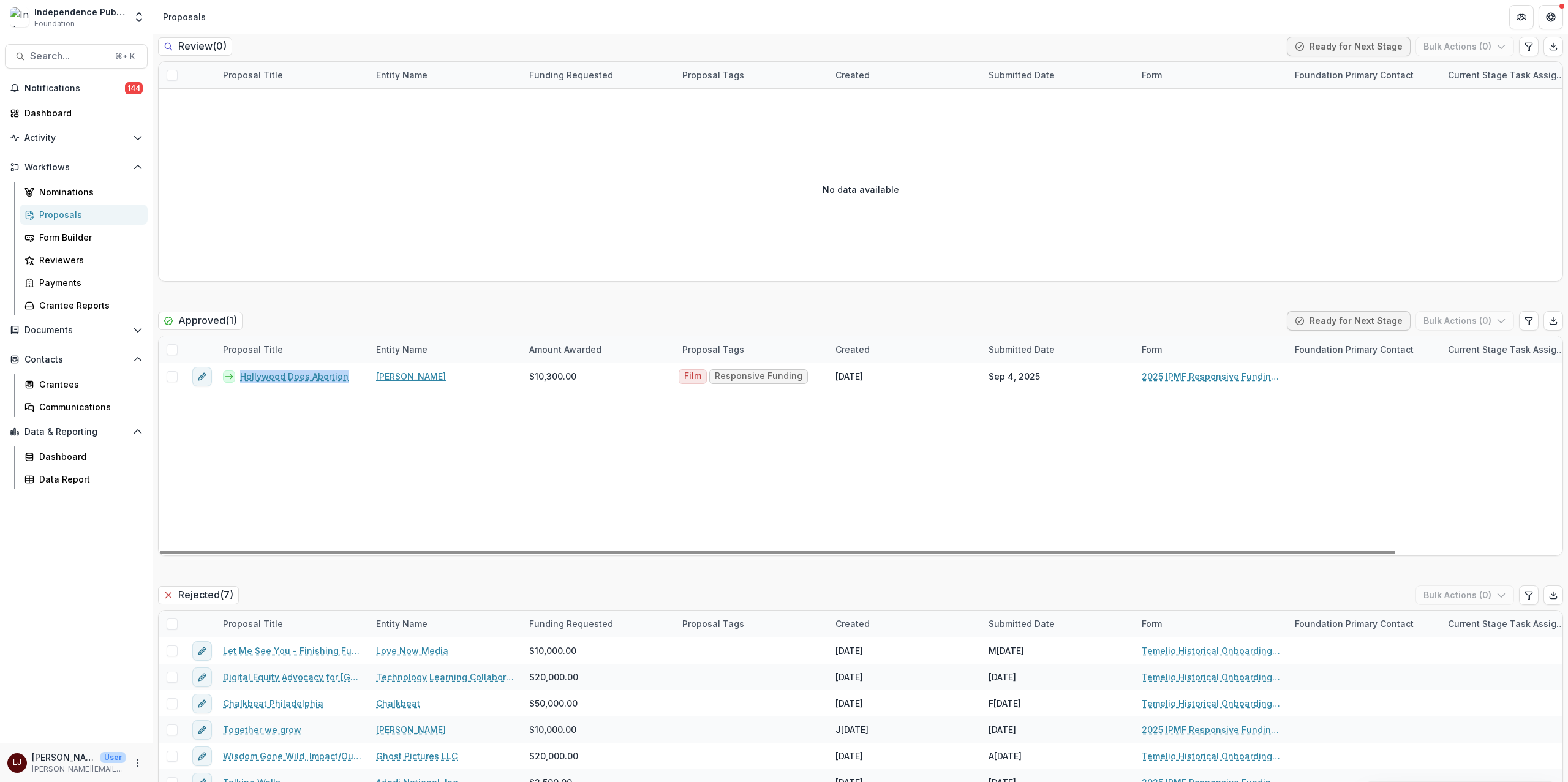
scroll to position [402, 0]
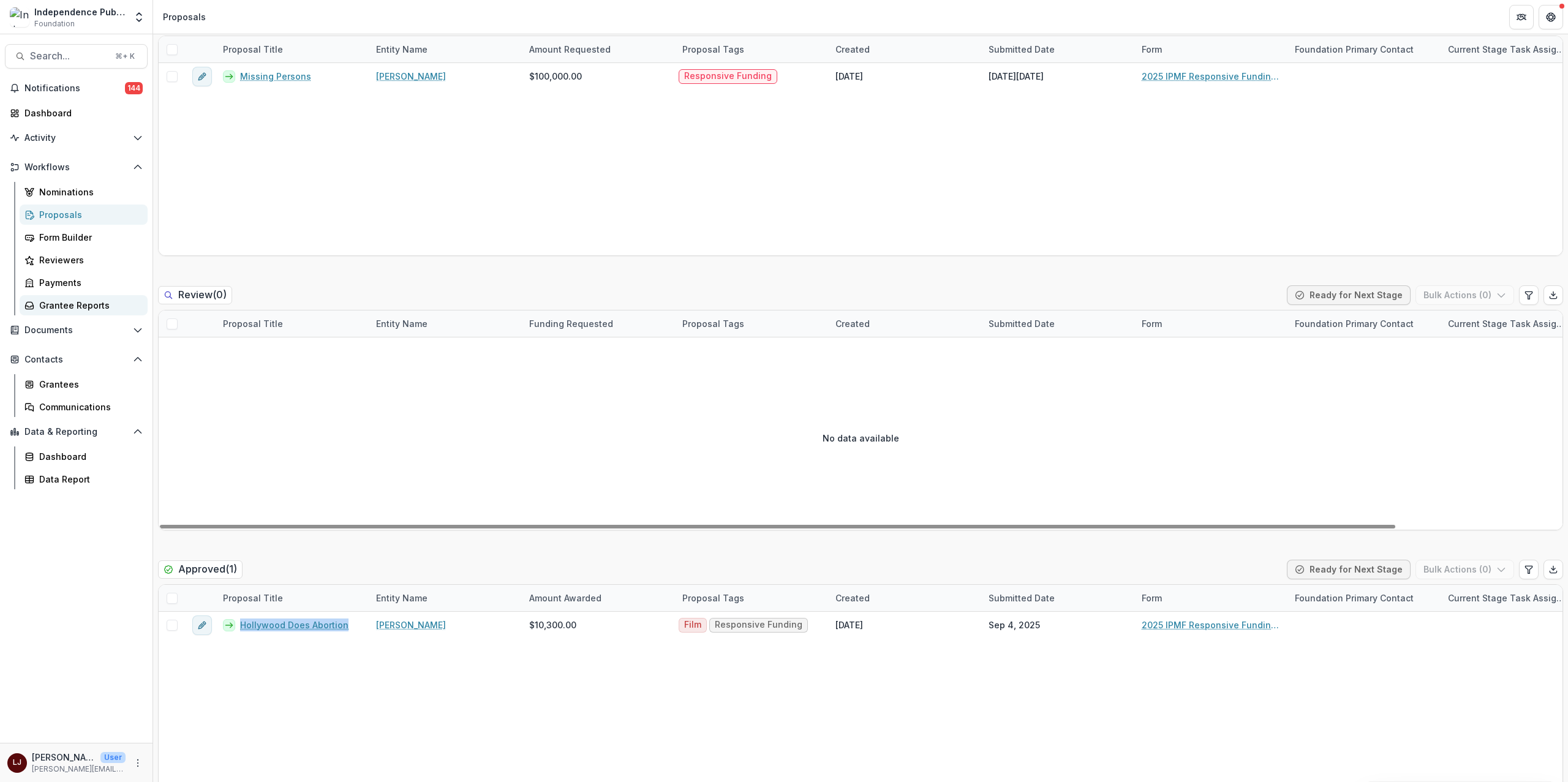
click at [60, 297] on link "Grantee Reports" at bounding box center [84, 305] width 128 height 20
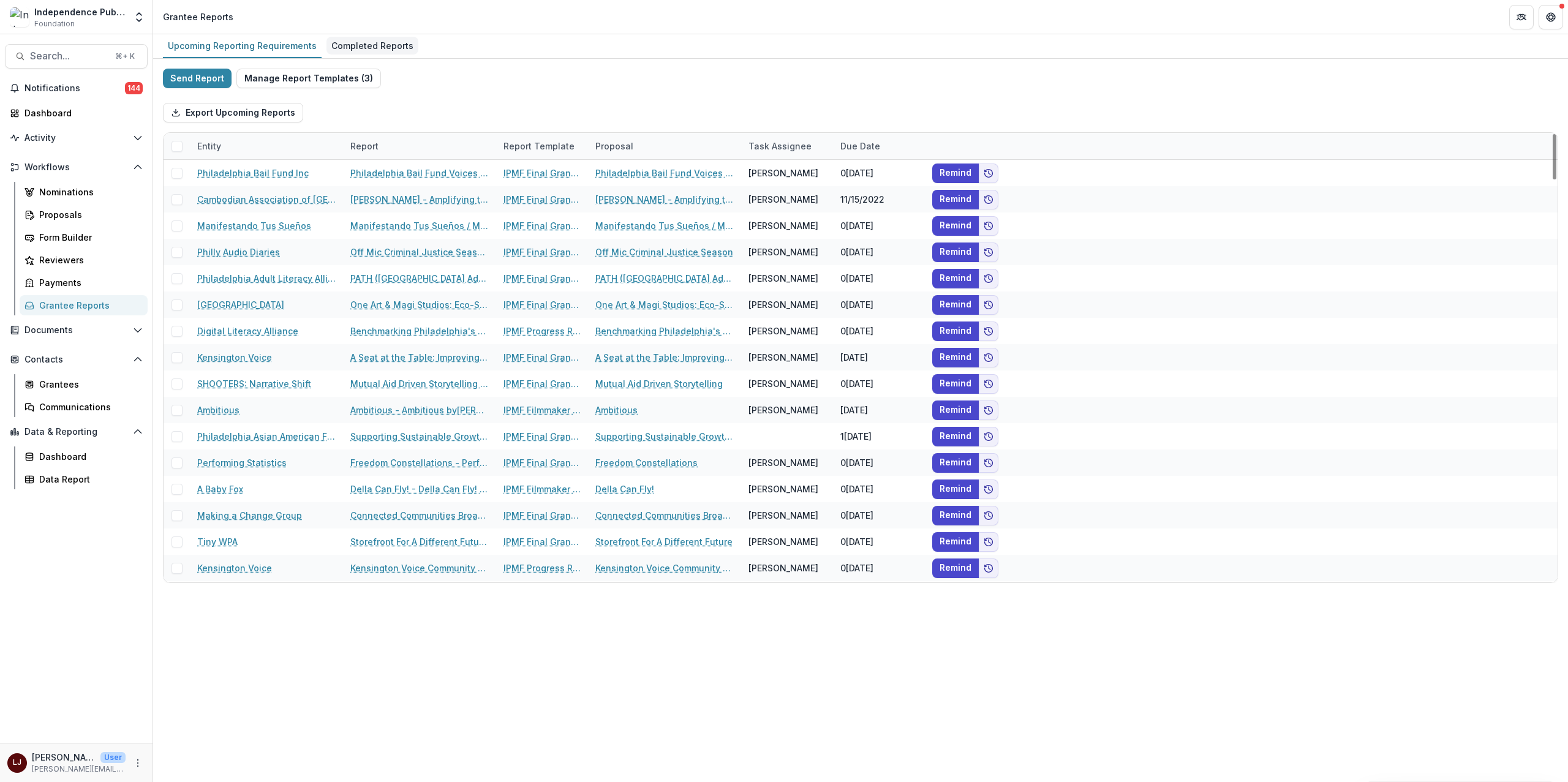
click at [355, 45] on div "Completed Reports" at bounding box center [372, 46] width 92 height 18
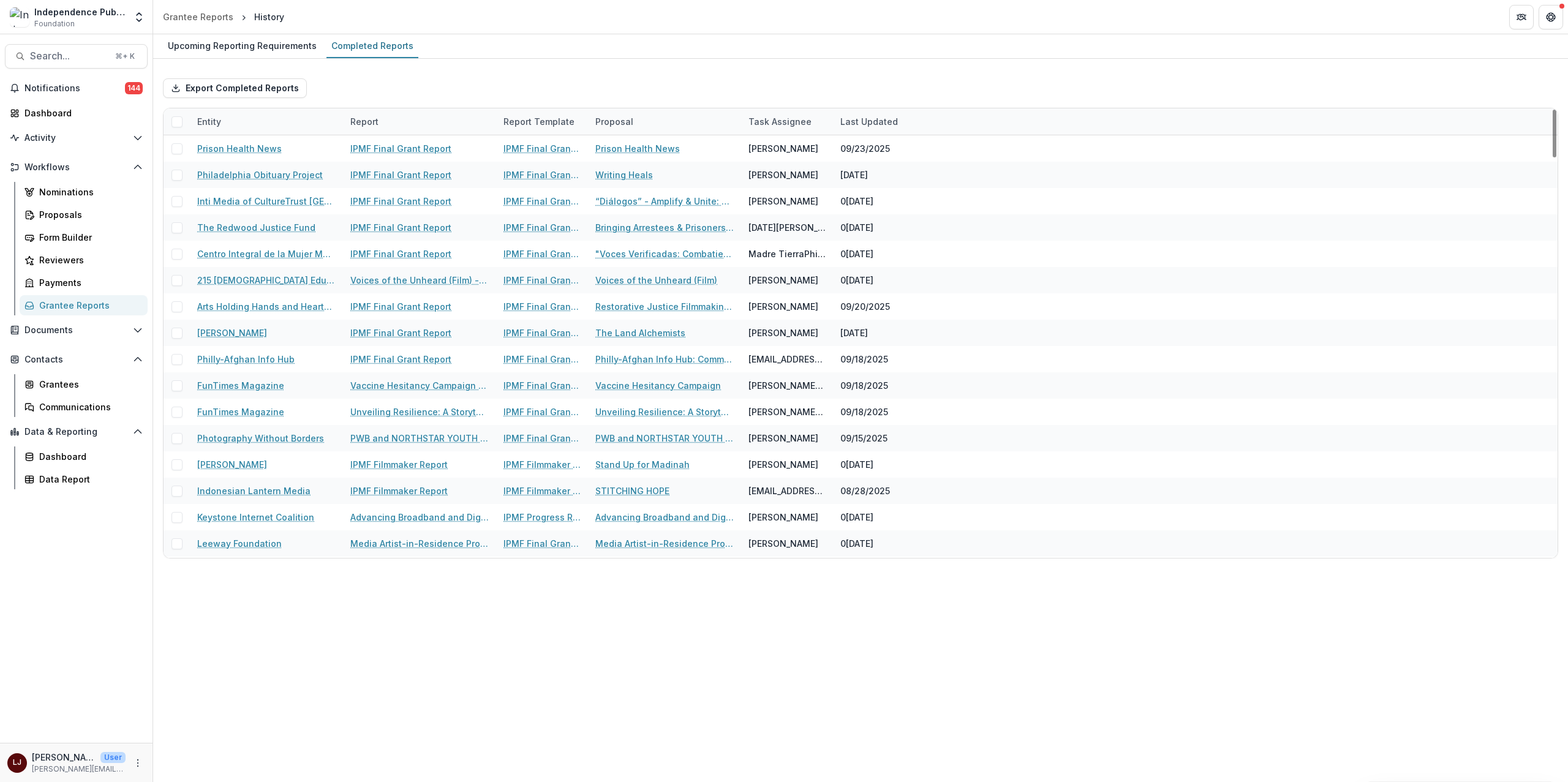
click at [871, 117] on div "Last Updated" at bounding box center [869, 122] width 72 height 13
click at [897, 170] on span "Sort Ascending" at bounding box center [890, 176] width 65 height 11
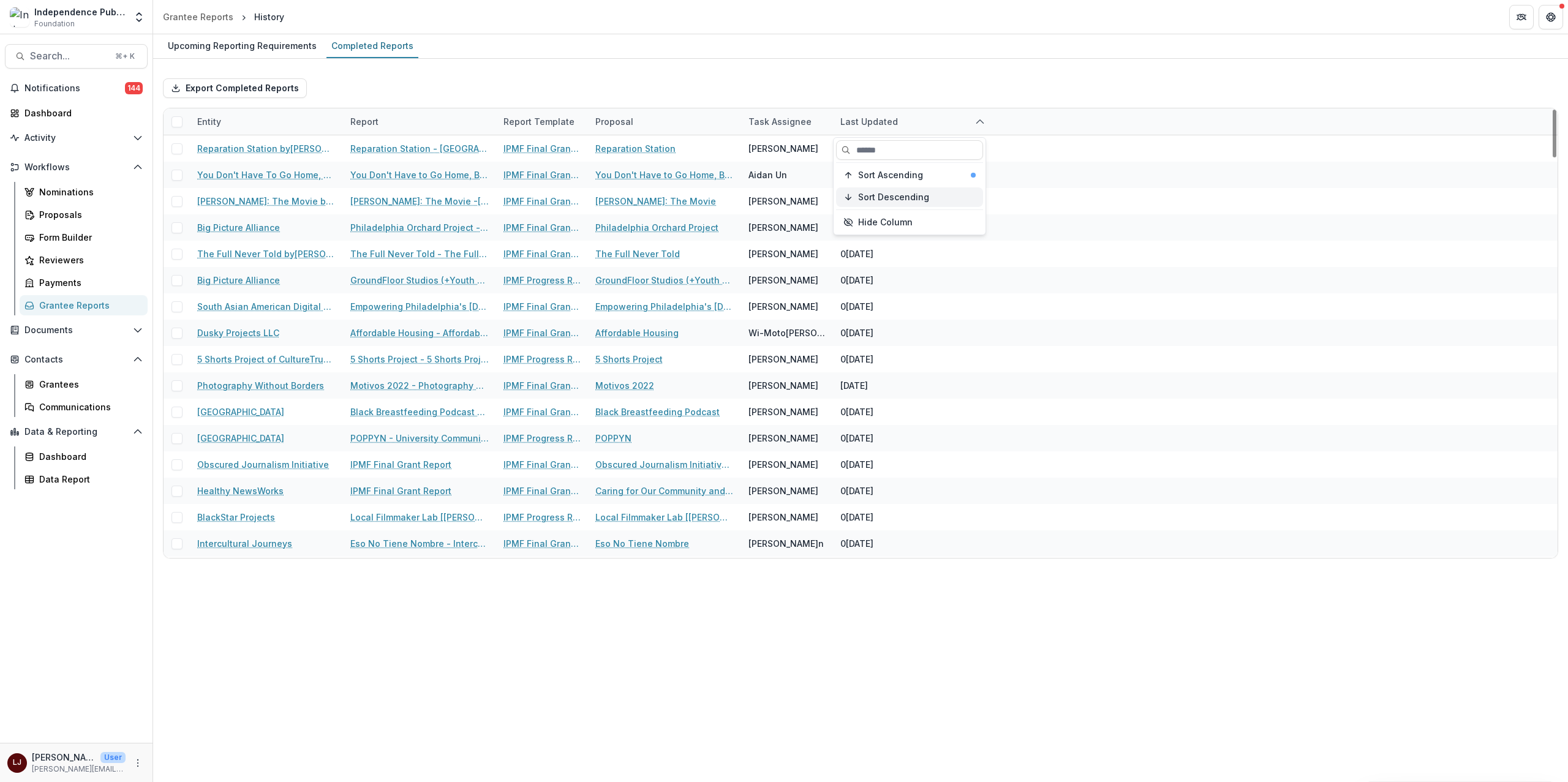
click at [890, 196] on span "Sort Descending" at bounding box center [893, 197] width 71 height 11
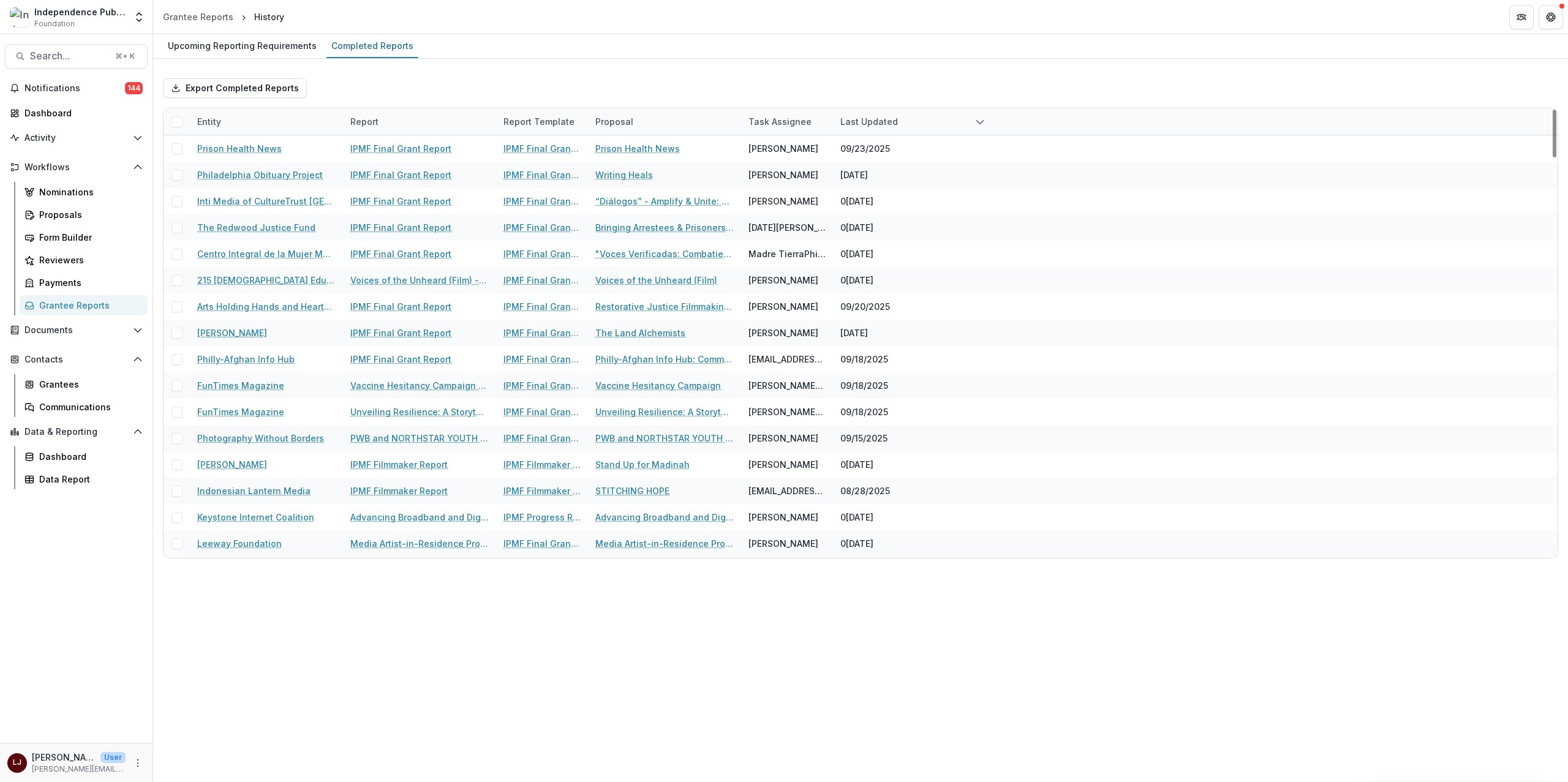
click at [887, 60] on div "Export Completed Reports Entity Report Report Template Proposal Task Assignee L…" at bounding box center [861, 313] width 1415 height 509
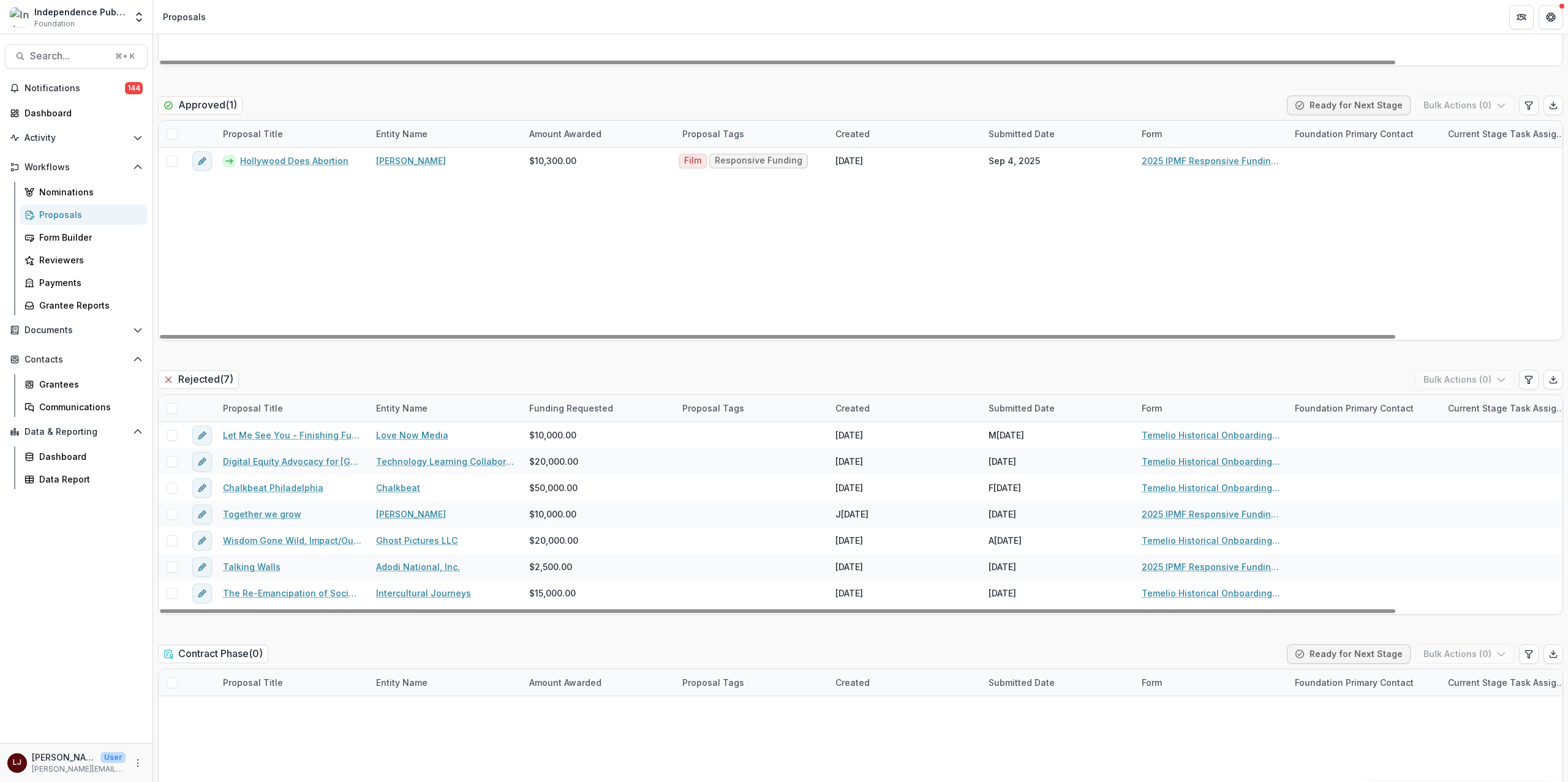
scroll to position [858, 0]
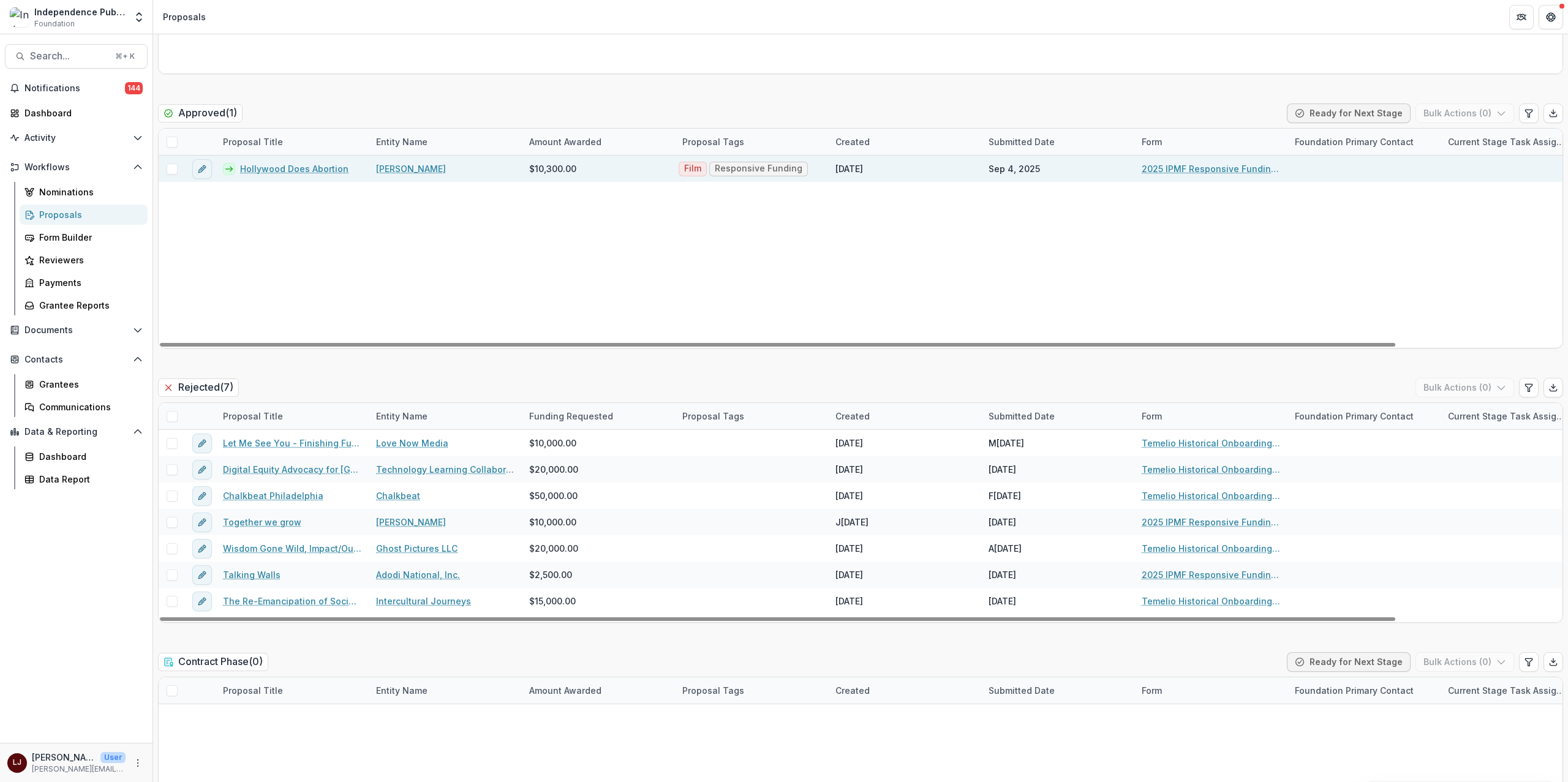
click at [278, 167] on link "Hollywood Does Abortion" at bounding box center [294, 168] width 108 height 13
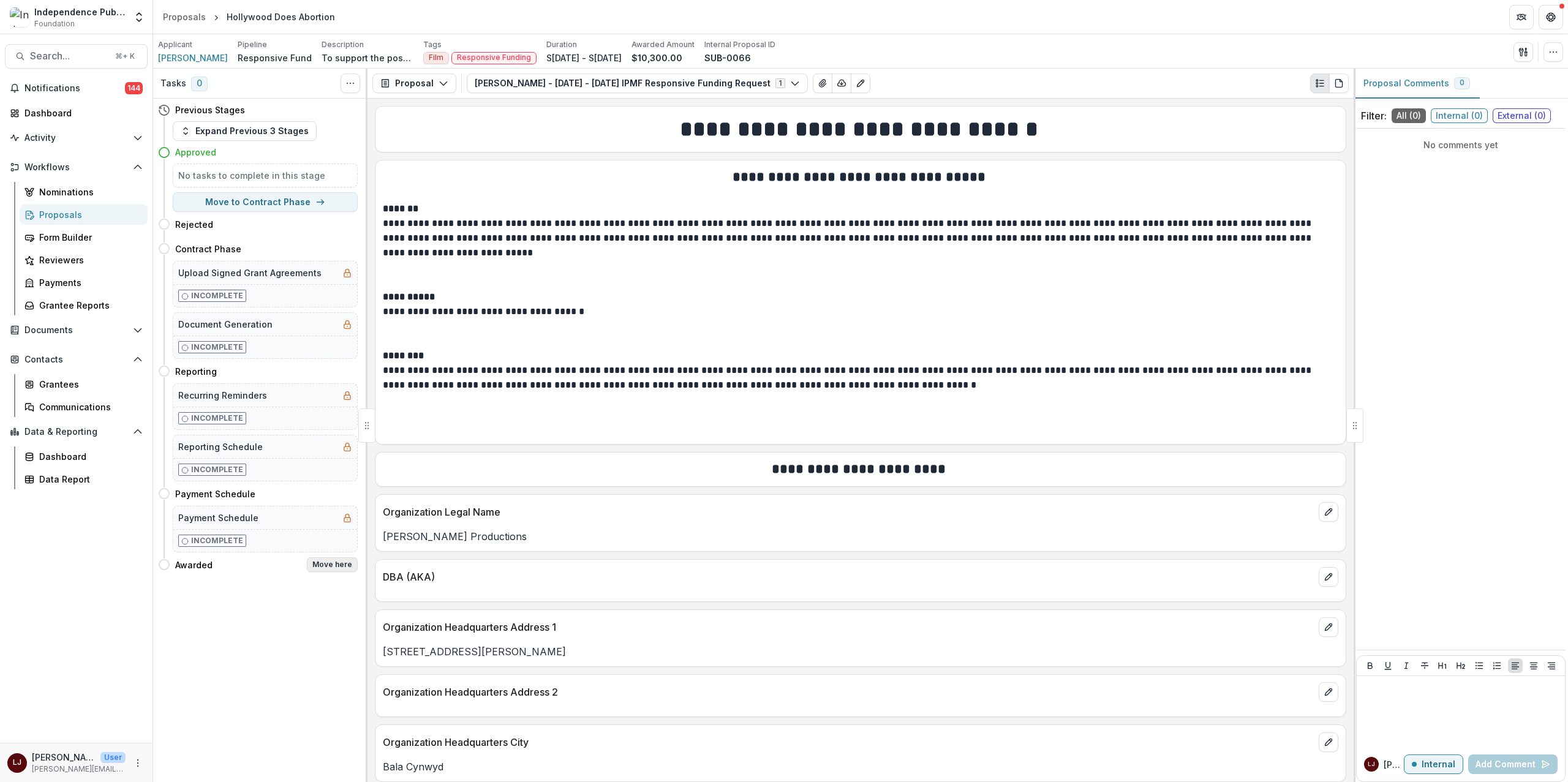
click at [333, 572] on button "Move here" at bounding box center [333, 565] width 50 height 14
select select "*******"
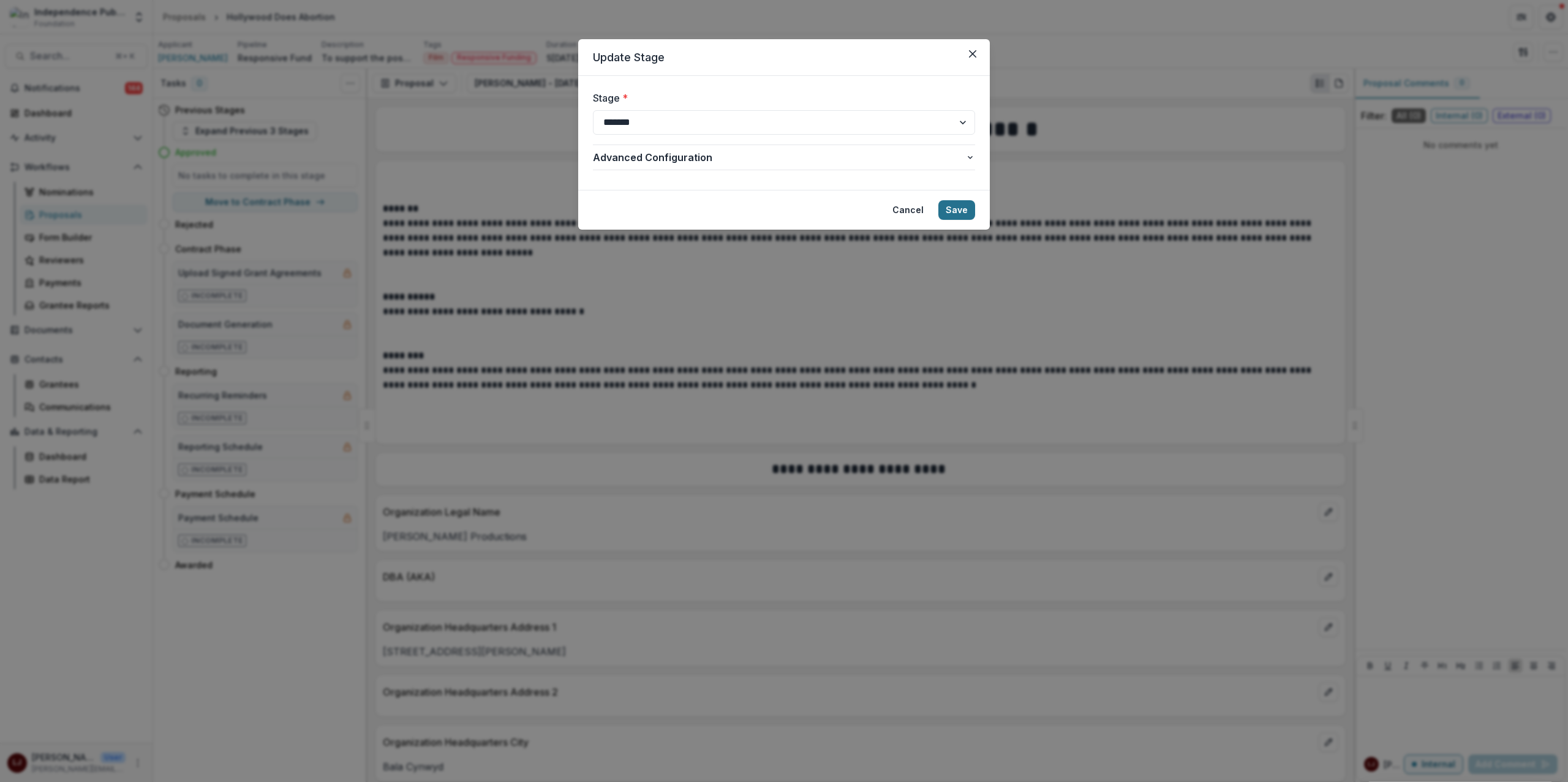
click at [944, 214] on button "Save" at bounding box center [956, 210] width 37 height 20
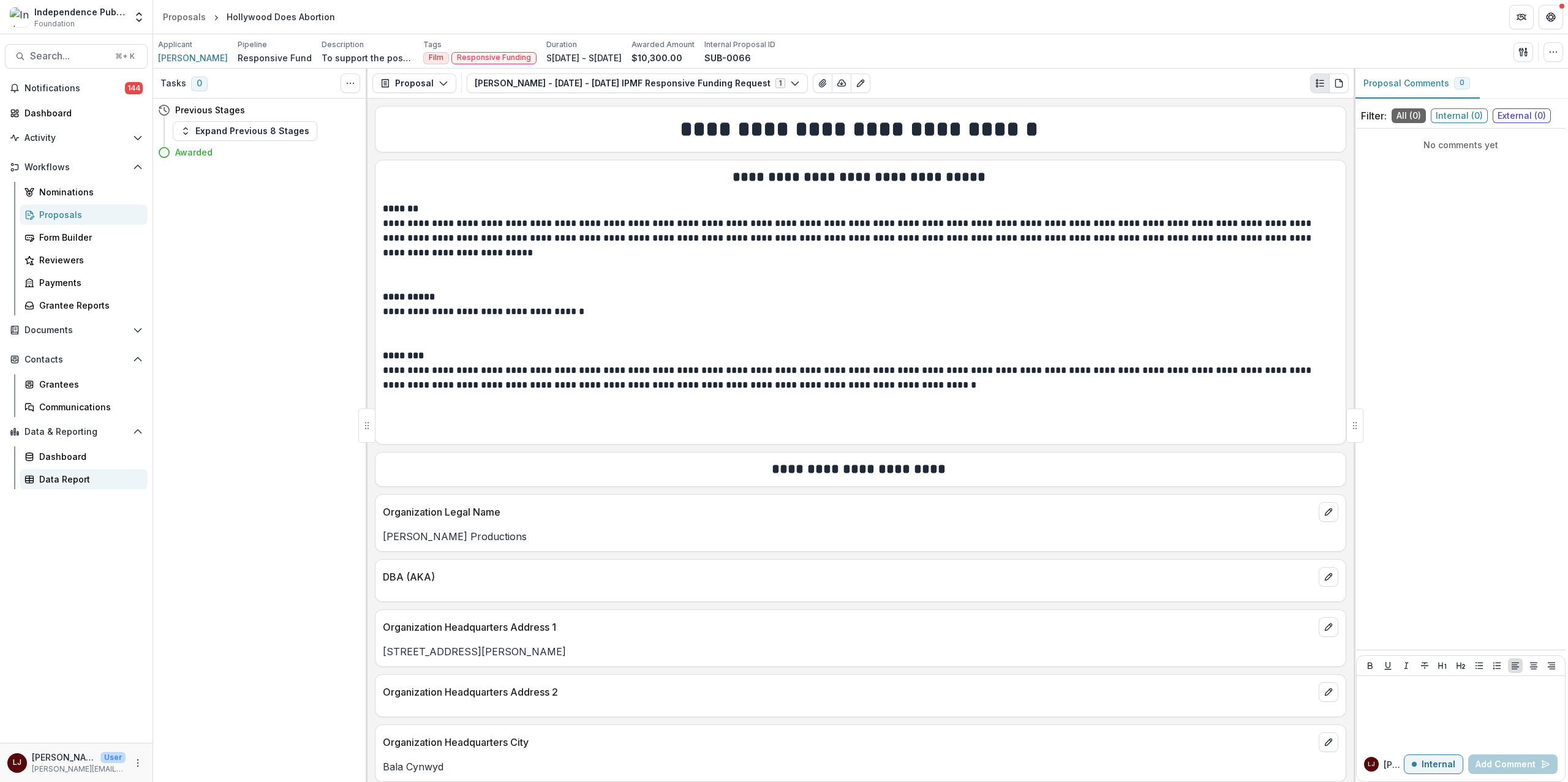
click at [71, 479] on div "Data Report" at bounding box center [87, 479] width 98 height 13
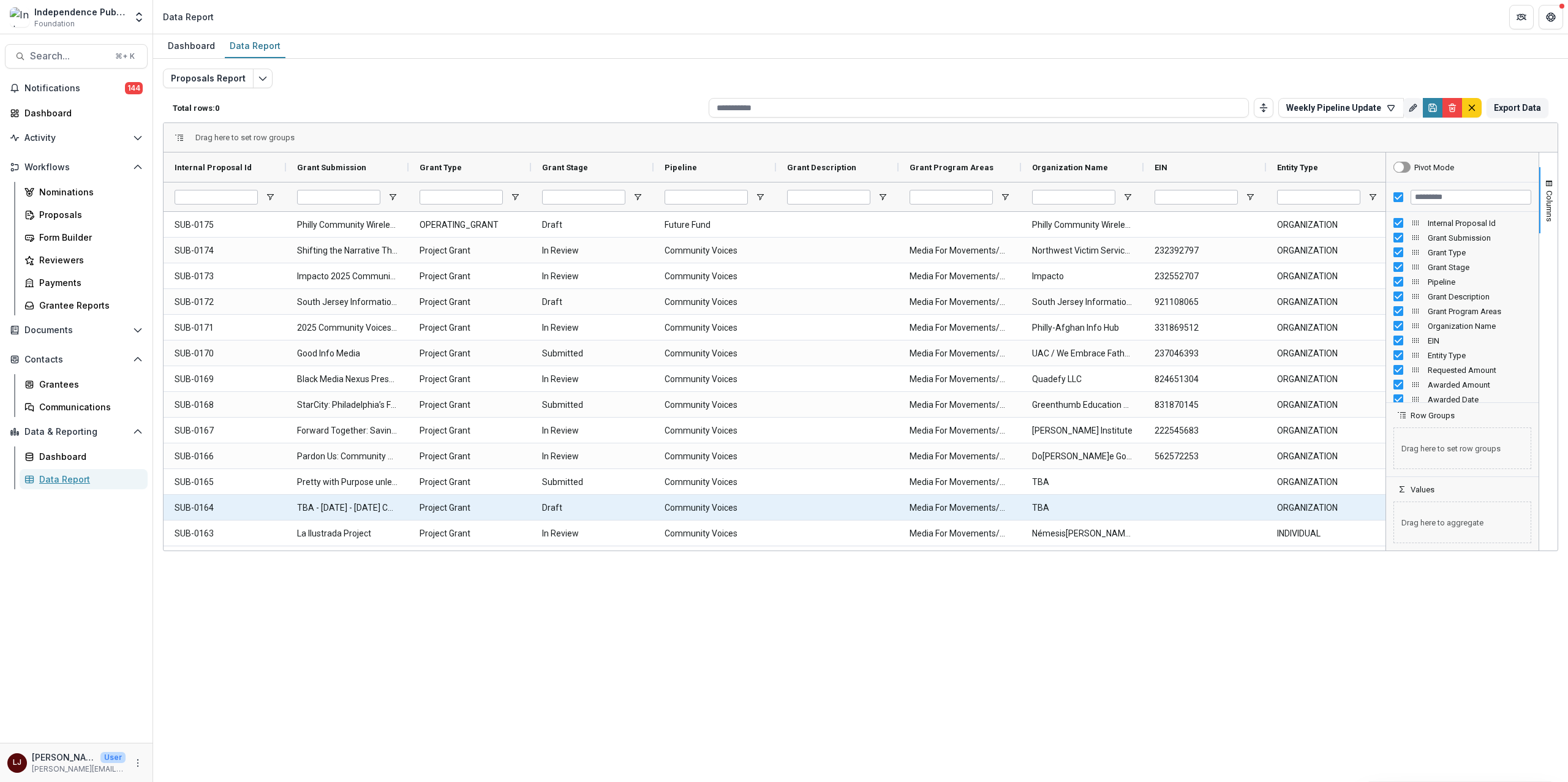
type input "**********"
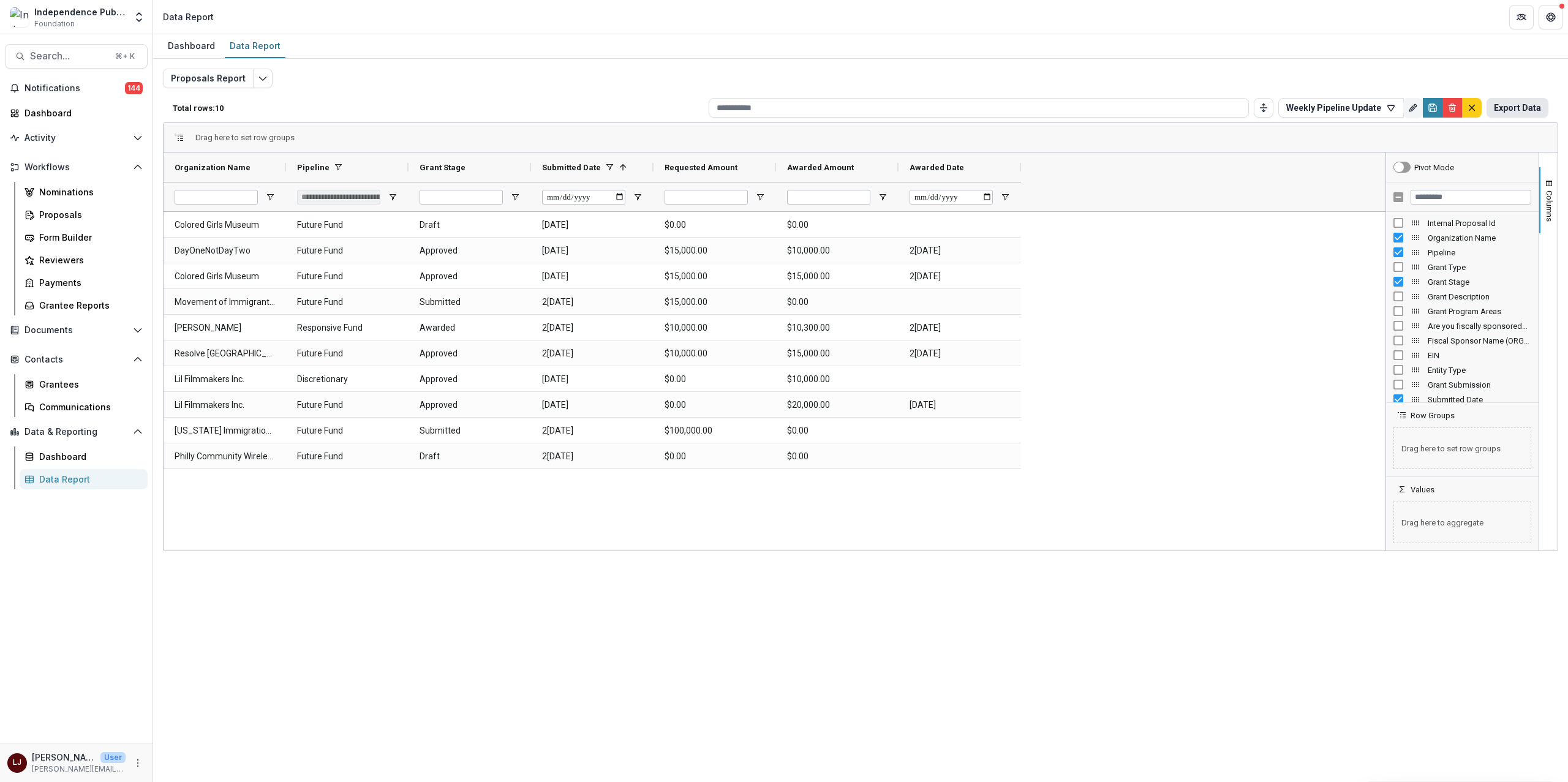
click at [1527, 111] on button "Export Data" at bounding box center [1518, 108] width 62 height 20
click at [1139, 41] on div "Dashboard Data Report" at bounding box center [861, 46] width 1415 height 24
click at [1391, 110] on icon "button" at bounding box center [1390, 107] width 10 height 10
click at [261, 82] on icon "Edit selected report" at bounding box center [262, 78] width 10 height 10
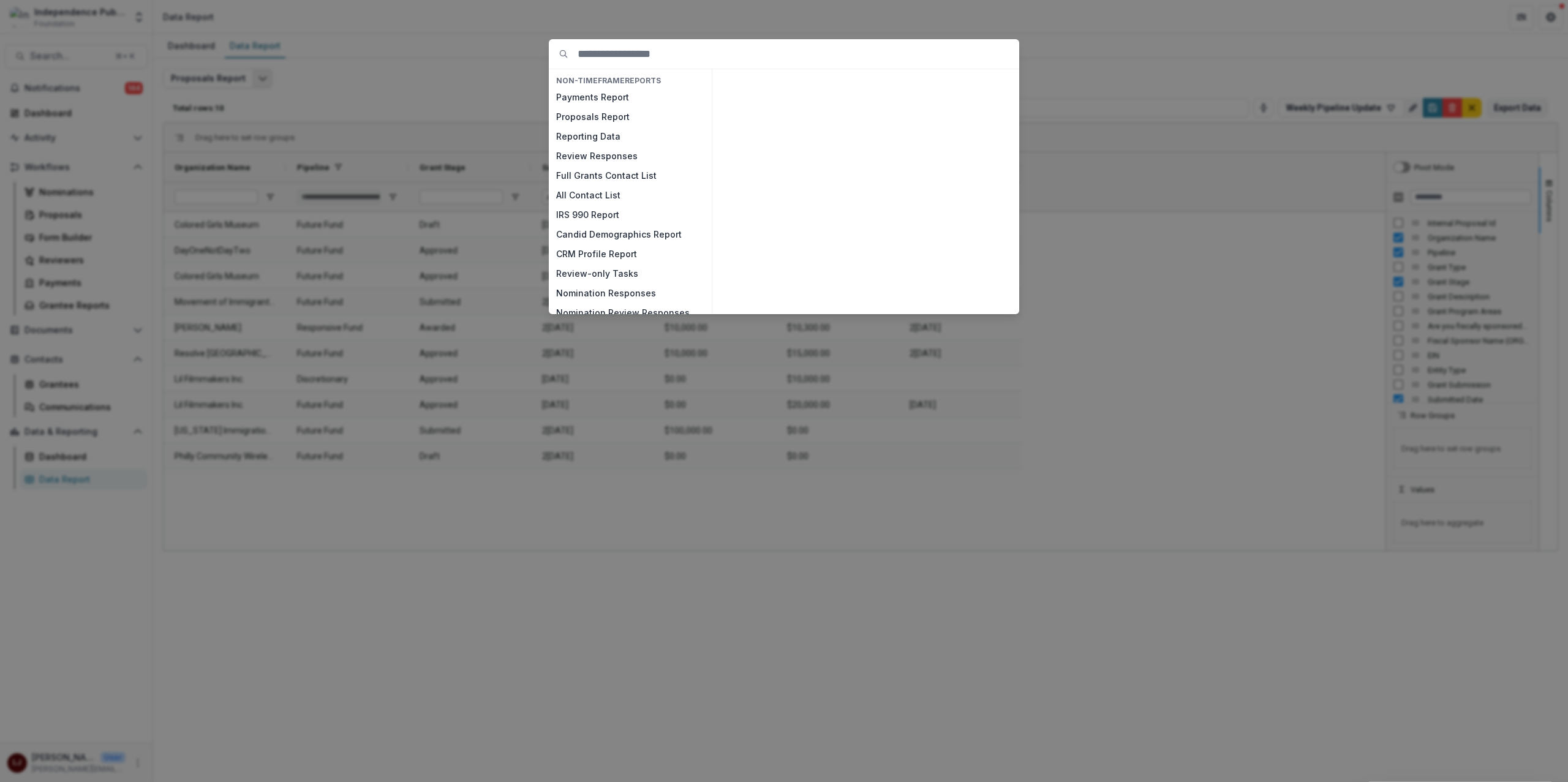
click at [261, 82] on div "NON-TIMEFRAME Reports Payments Report Proposals Report Reporting Data Review Re…" at bounding box center [784, 391] width 1568 height 782
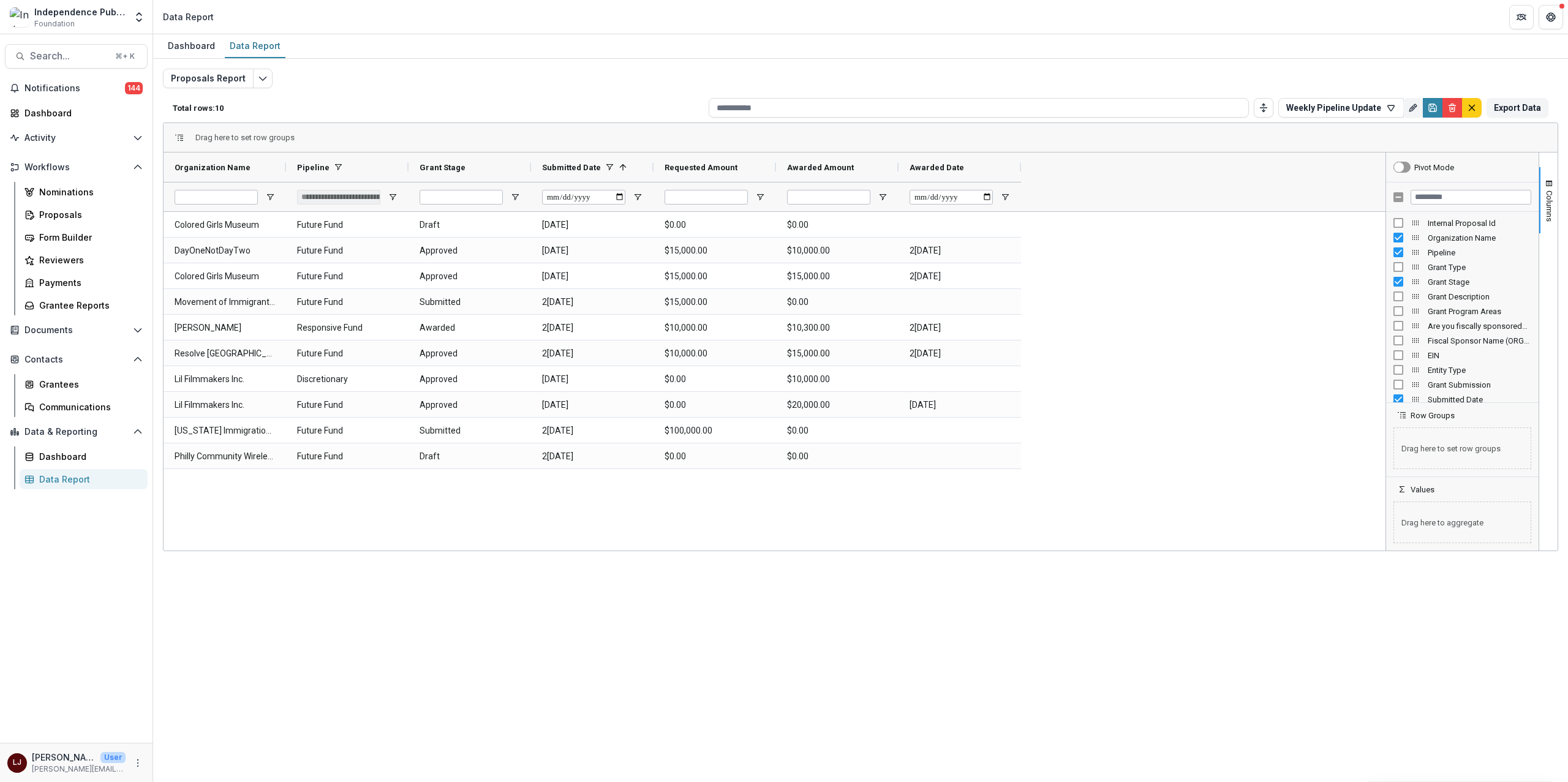
click at [1276, 72] on div "Proposals Report Total rows: 10 Weekly Pipeline Update Personal Filters Team Fi…" at bounding box center [861, 295] width 1395 height 453
click at [1129, 325] on div "Colored Girls Museum Future Fund Draft 2025-08-06 $0.00 $0.00 DayOneNotDayTwo F…" at bounding box center [774, 381] width 1222 height 339
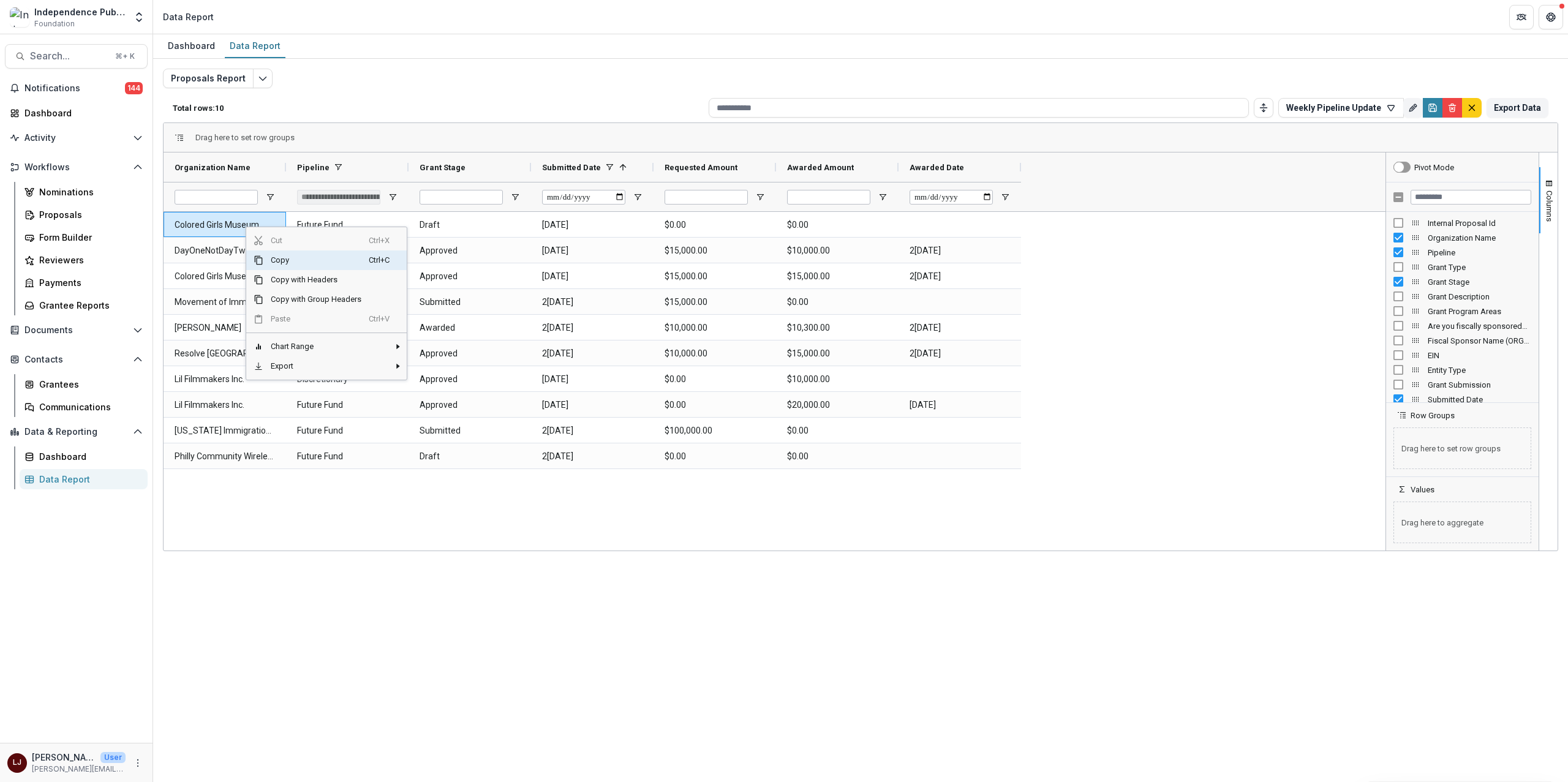
click at [408, 79] on div "Proposals Report Total rows: 10 Weekly Pipeline Update Personal Filters Team Fi…" at bounding box center [861, 295] width 1395 height 453
click at [525, 85] on div "Proposals Report Total rows: 10 Weekly Pipeline Update Personal Filters Team Fi…" at bounding box center [861, 295] width 1395 height 453
click at [400, 112] on div "Total rows: 10 Weekly Pipeline Update Personal Filters Team Filters Temelio Fil…" at bounding box center [861, 107] width 1395 height 30
click at [396, 141] on div "Drag here to set row groups" at bounding box center [860, 138] width 1394 height 30
click at [258, 260] on span "Copy" at bounding box center [278, 261] width 105 height 20
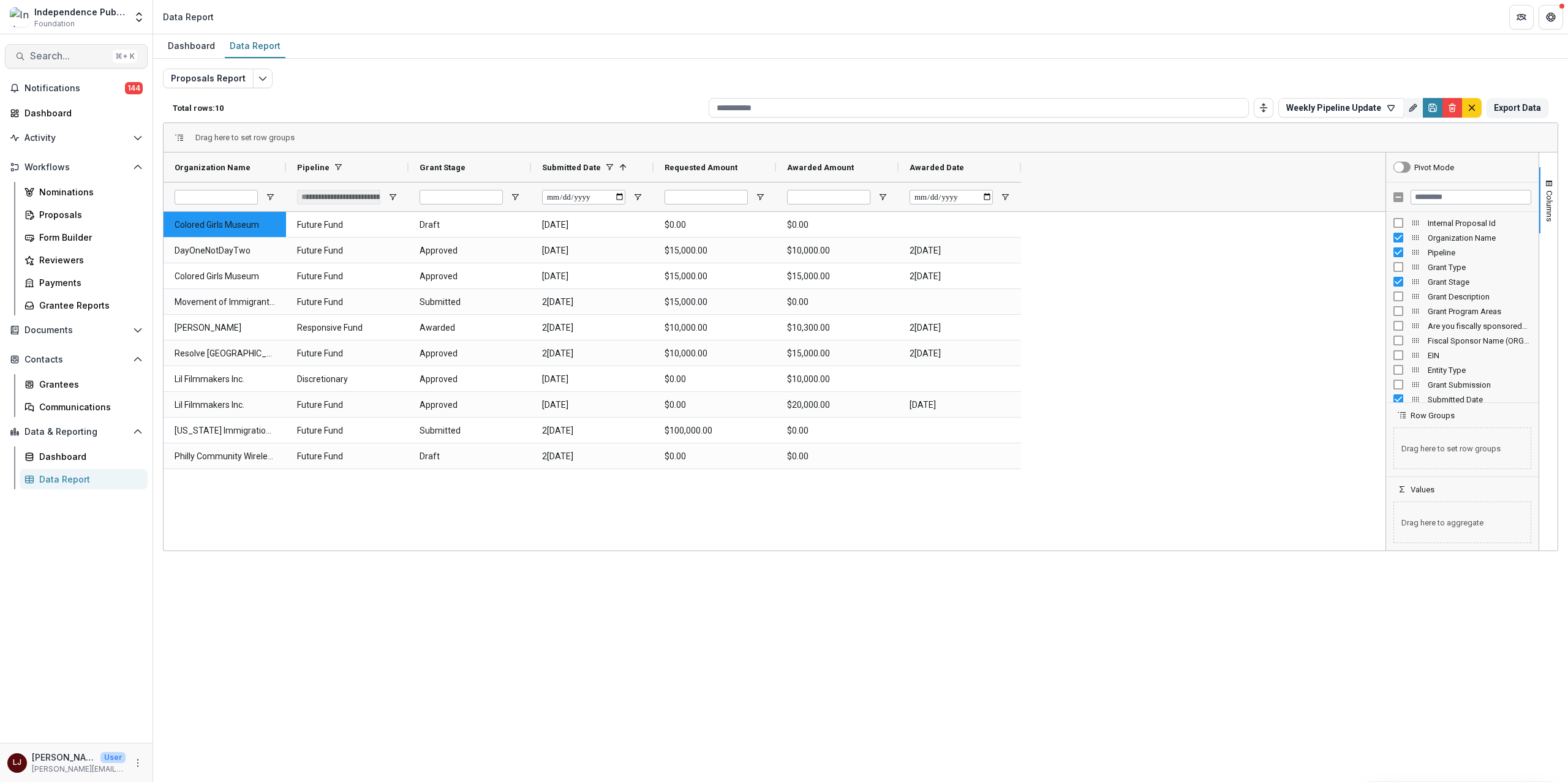
click at [62, 50] on span "Search..." at bounding box center [68, 56] width 77 height 12
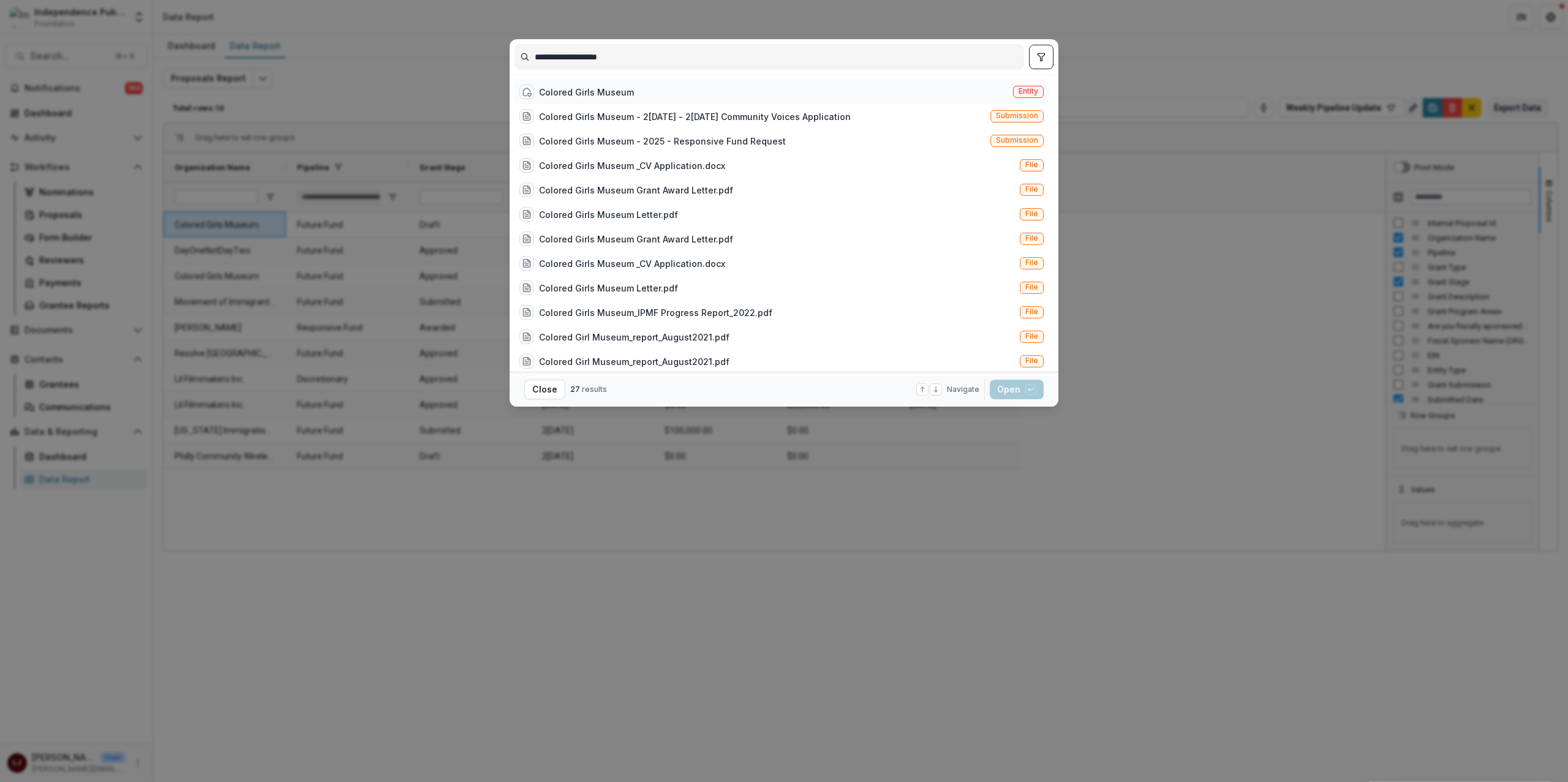
type input "**********"
click at [623, 92] on div "Colored Girls Museum" at bounding box center [586, 92] width 95 height 13
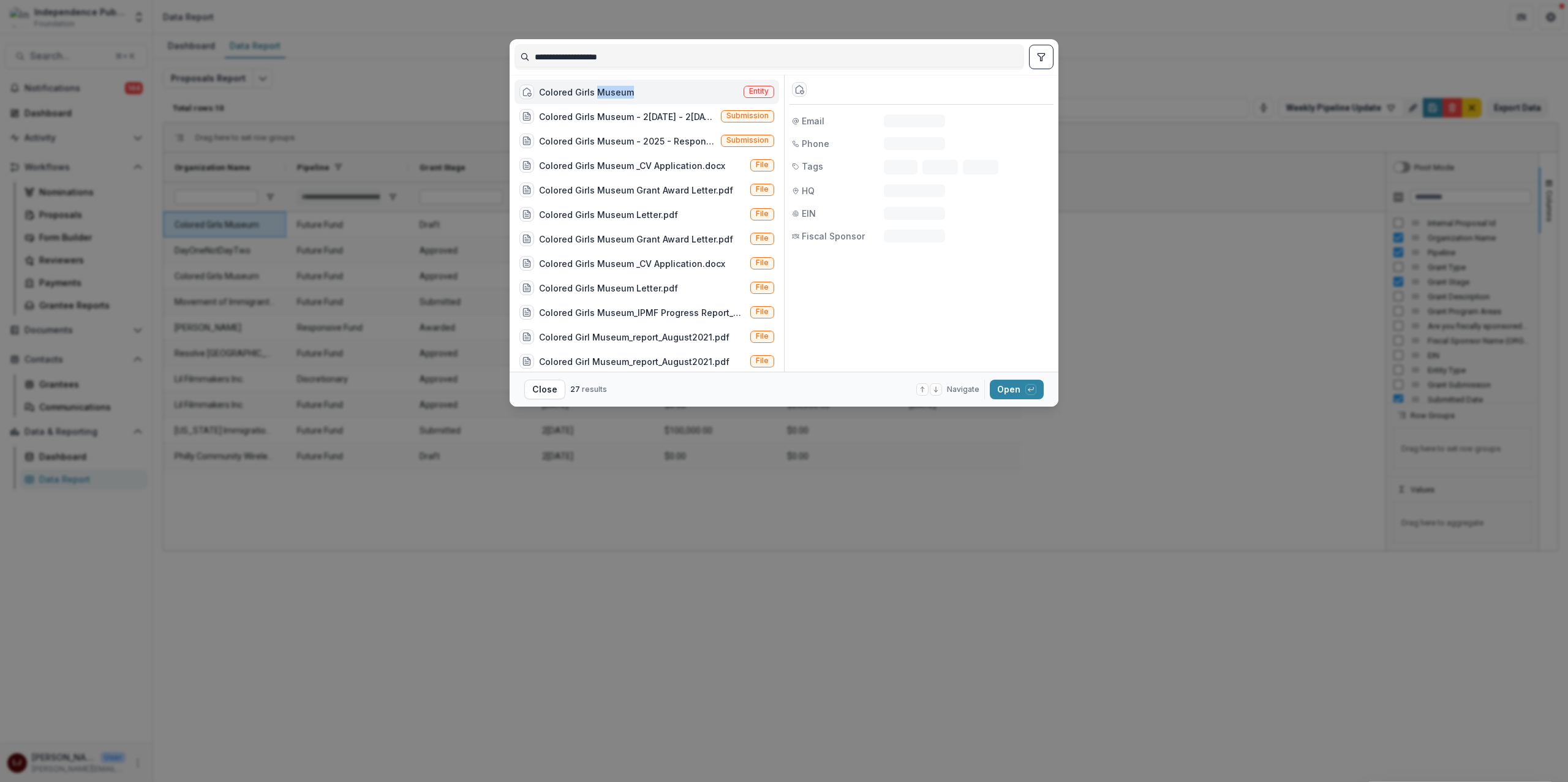
click at [623, 92] on div "Colored Girls Museum" at bounding box center [586, 92] width 95 height 13
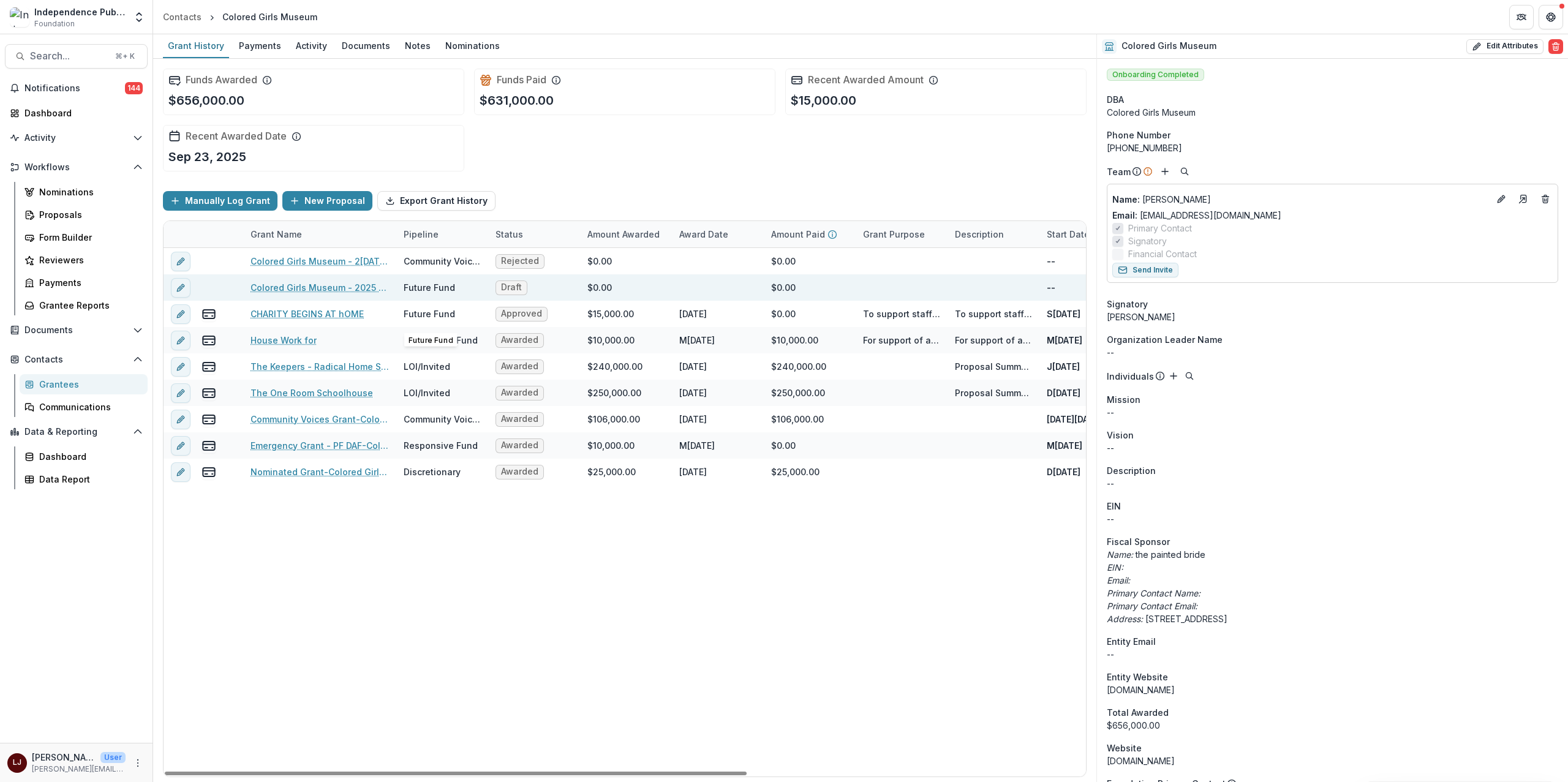
click at [323, 280] on div "Colored Girls Museum - 2025 - Responsive Fund Request" at bounding box center [320, 286] width 139 height 26
click at [318, 285] on link "Colored Girls Museum - 2025 - Responsive Fund Request" at bounding box center [320, 287] width 139 height 13
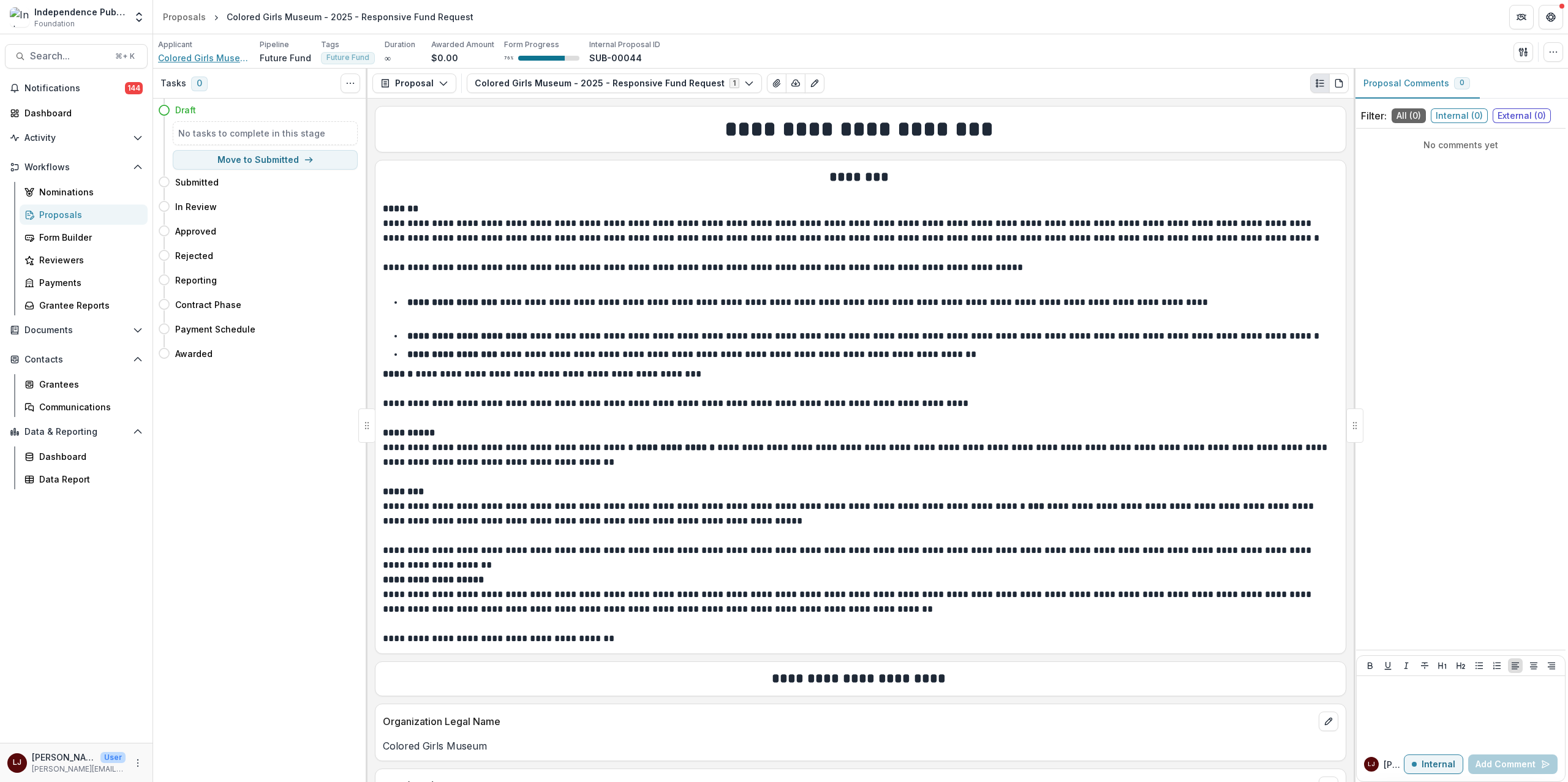
click at [231, 62] on span "Colored Girls Museum" at bounding box center [204, 58] width 92 height 13
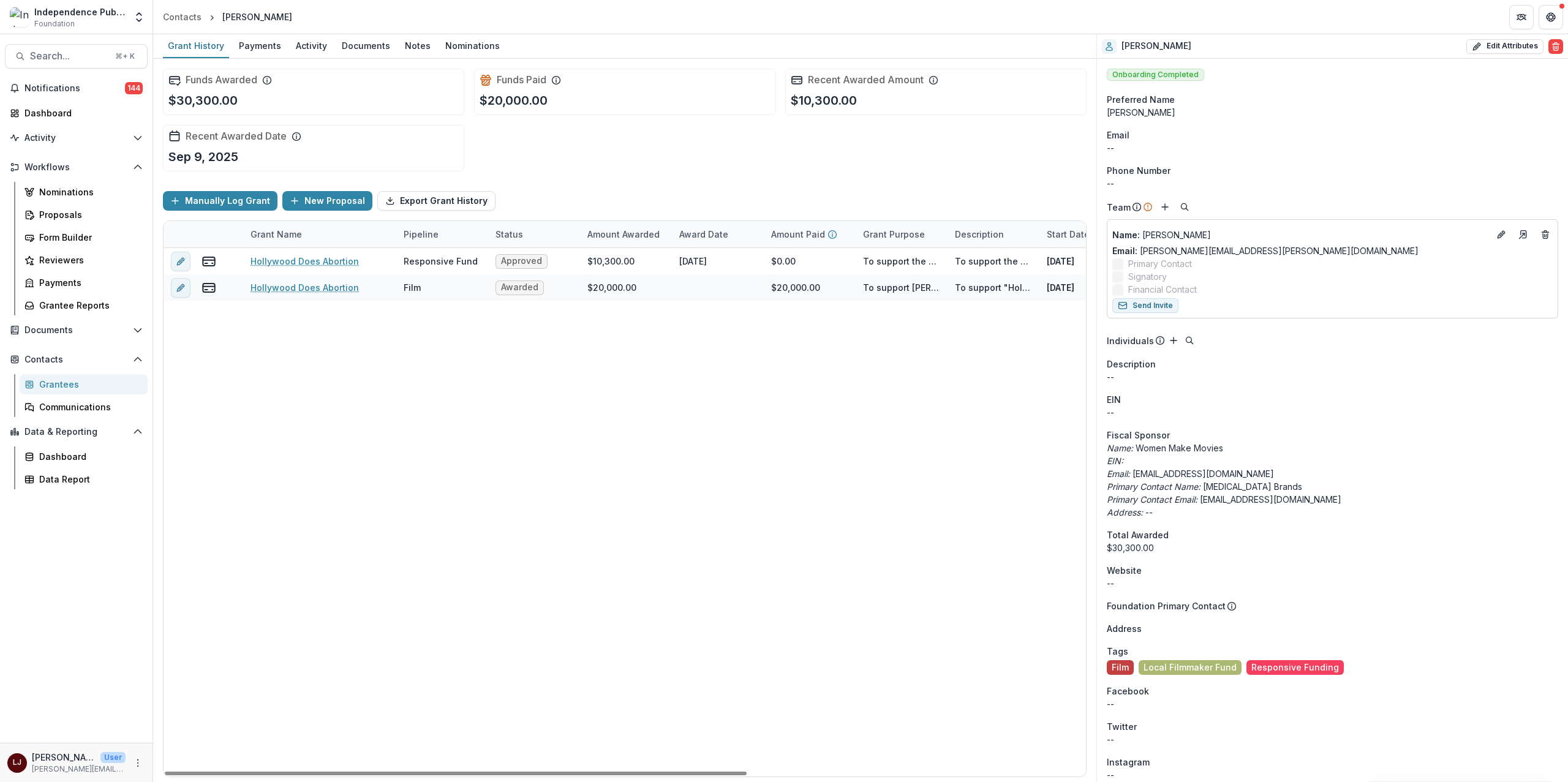
click at [542, 422] on div "Hollywood Does Abortion Responsive Fund Approved $10,300.00 [DATE] $0.00 To sup…" at bounding box center [892, 512] width 1458 height 529
click at [357, 40] on div "Documents" at bounding box center [366, 46] width 59 height 18
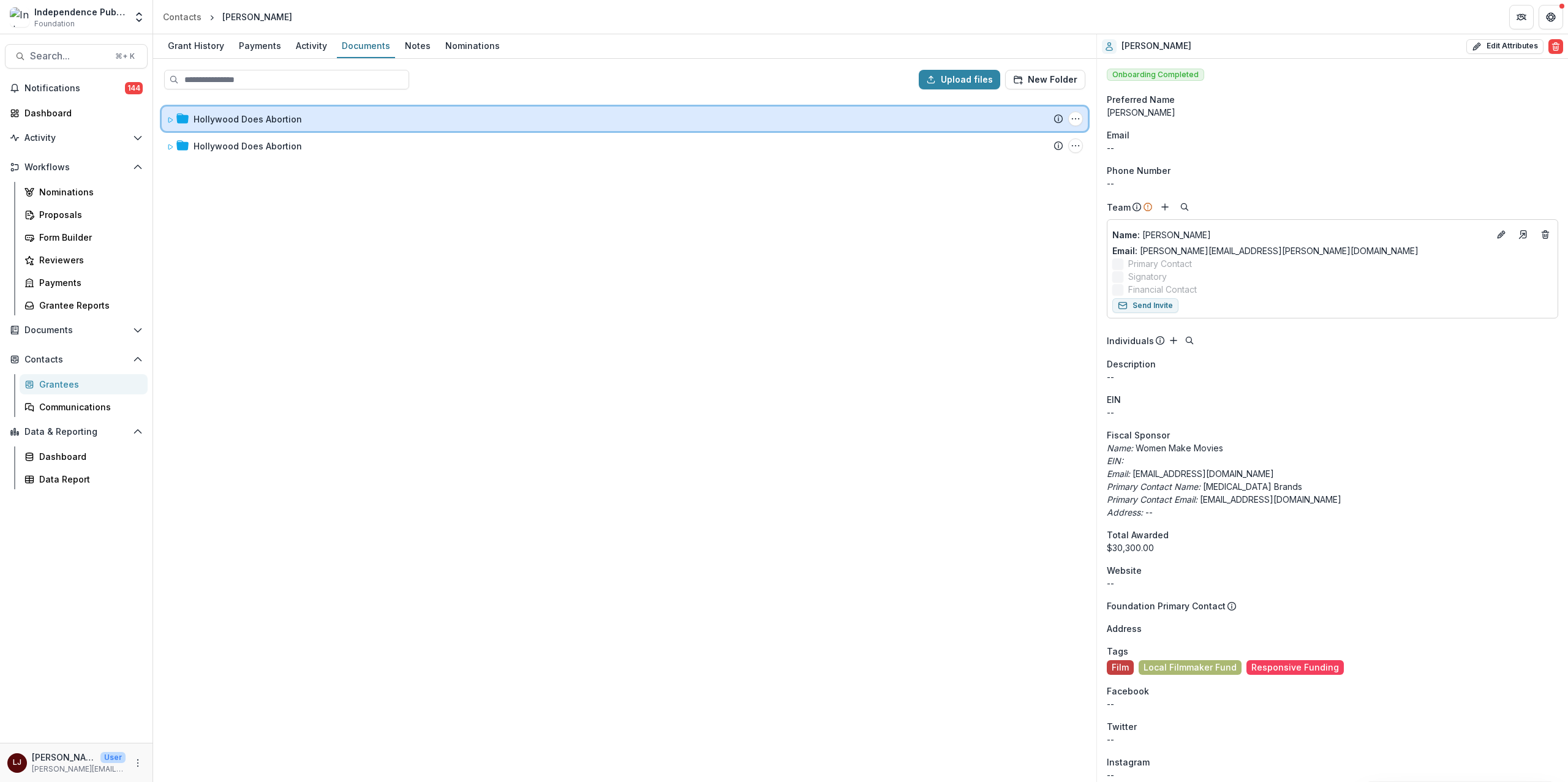
click at [169, 118] on icon at bounding box center [170, 119] width 5 height 5
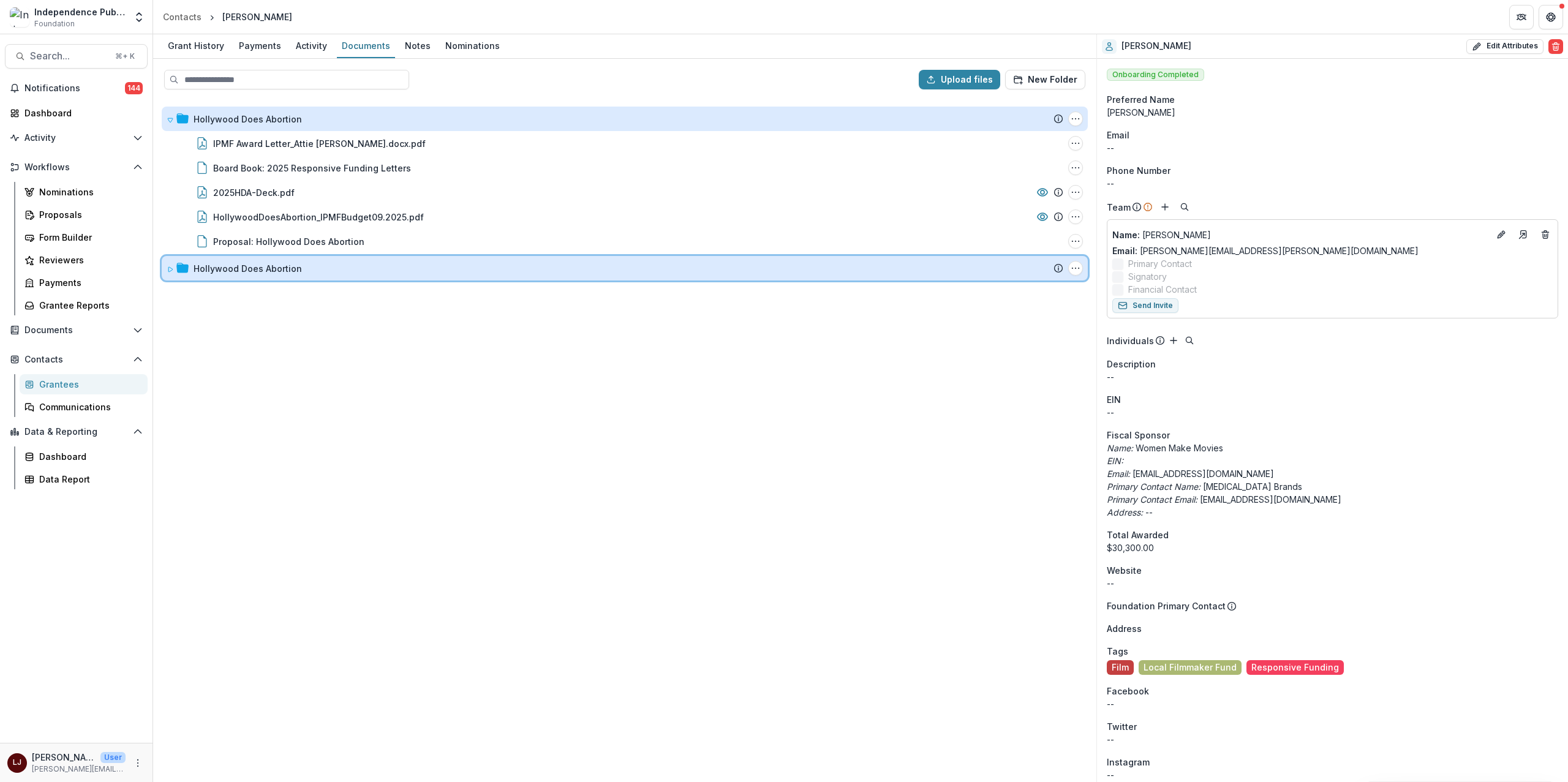
click at [171, 269] on icon at bounding box center [170, 269] width 7 height 7
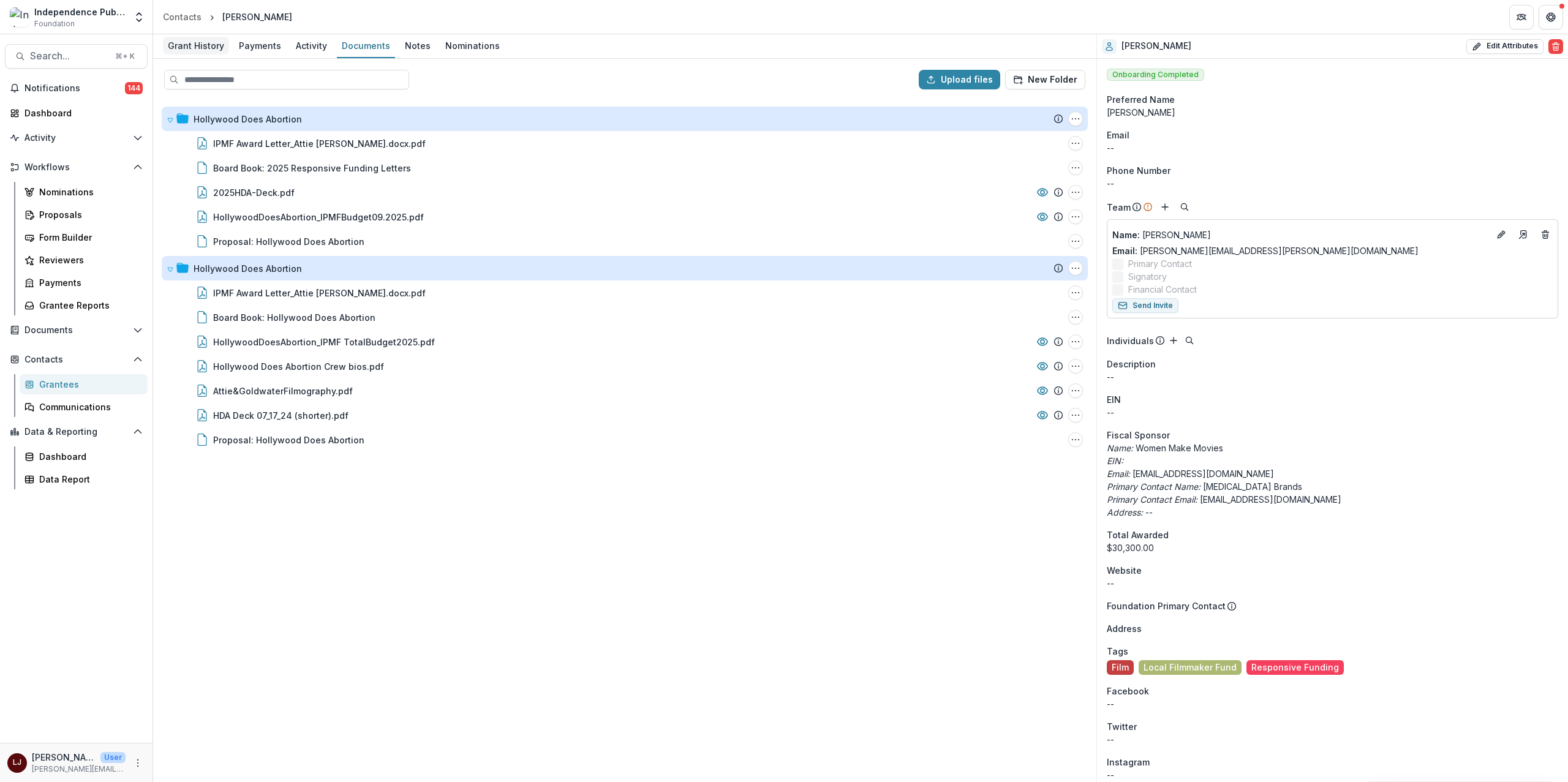
click at [207, 48] on div "Grant History" at bounding box center [196, 46] width 66 height 18
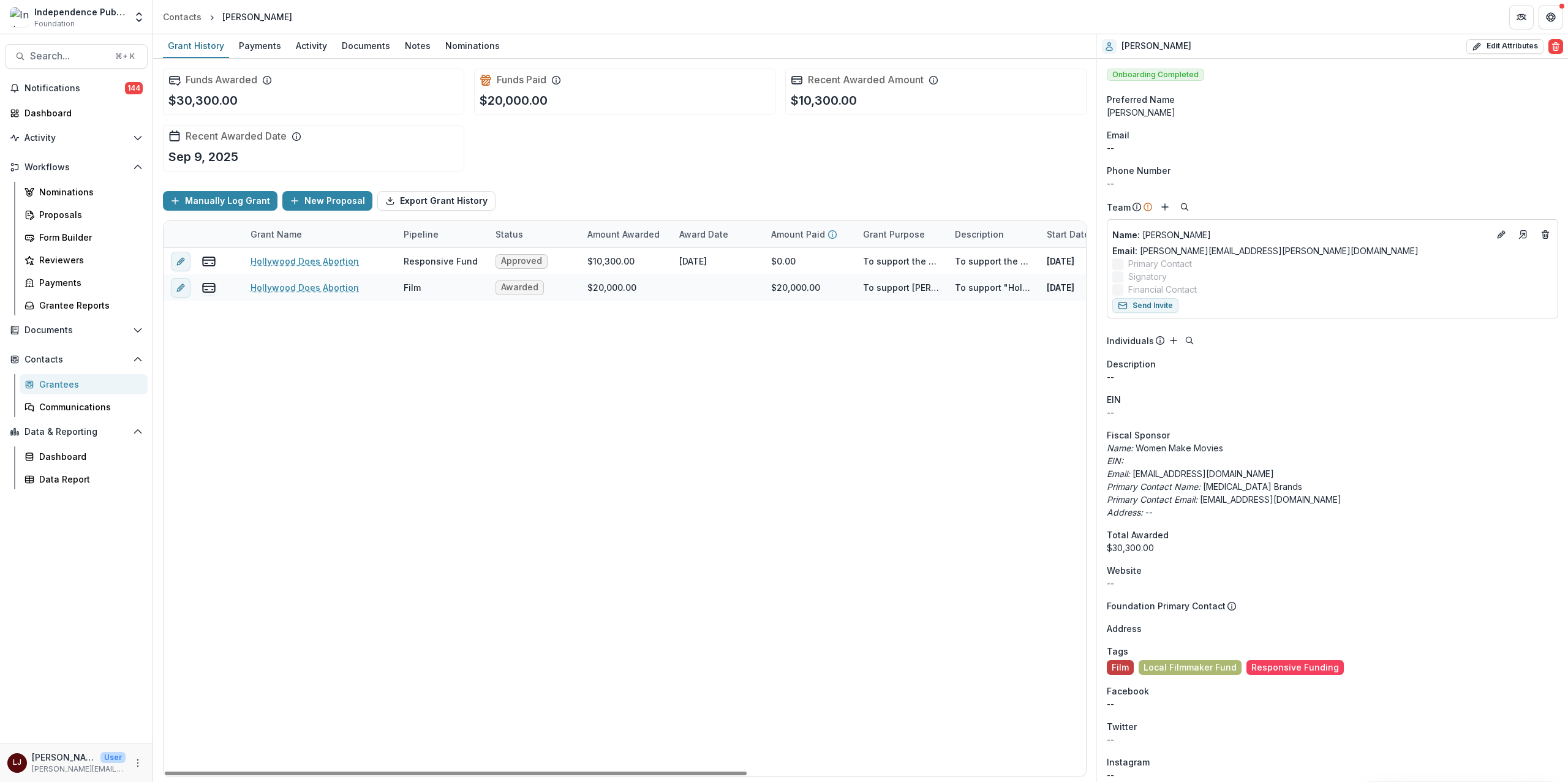
click at [695, 441] on div "Hollywood Does Abortion Responsive Fund Approved $10,300.00 [DATE] $0.00 To sup…" at bounding box center [892, 512] width 1458 height 529
click at [614, 181] on div "Manually Log Grant New Proposal Export Grant History" at bounding box center [624, 200] width 924 height 39
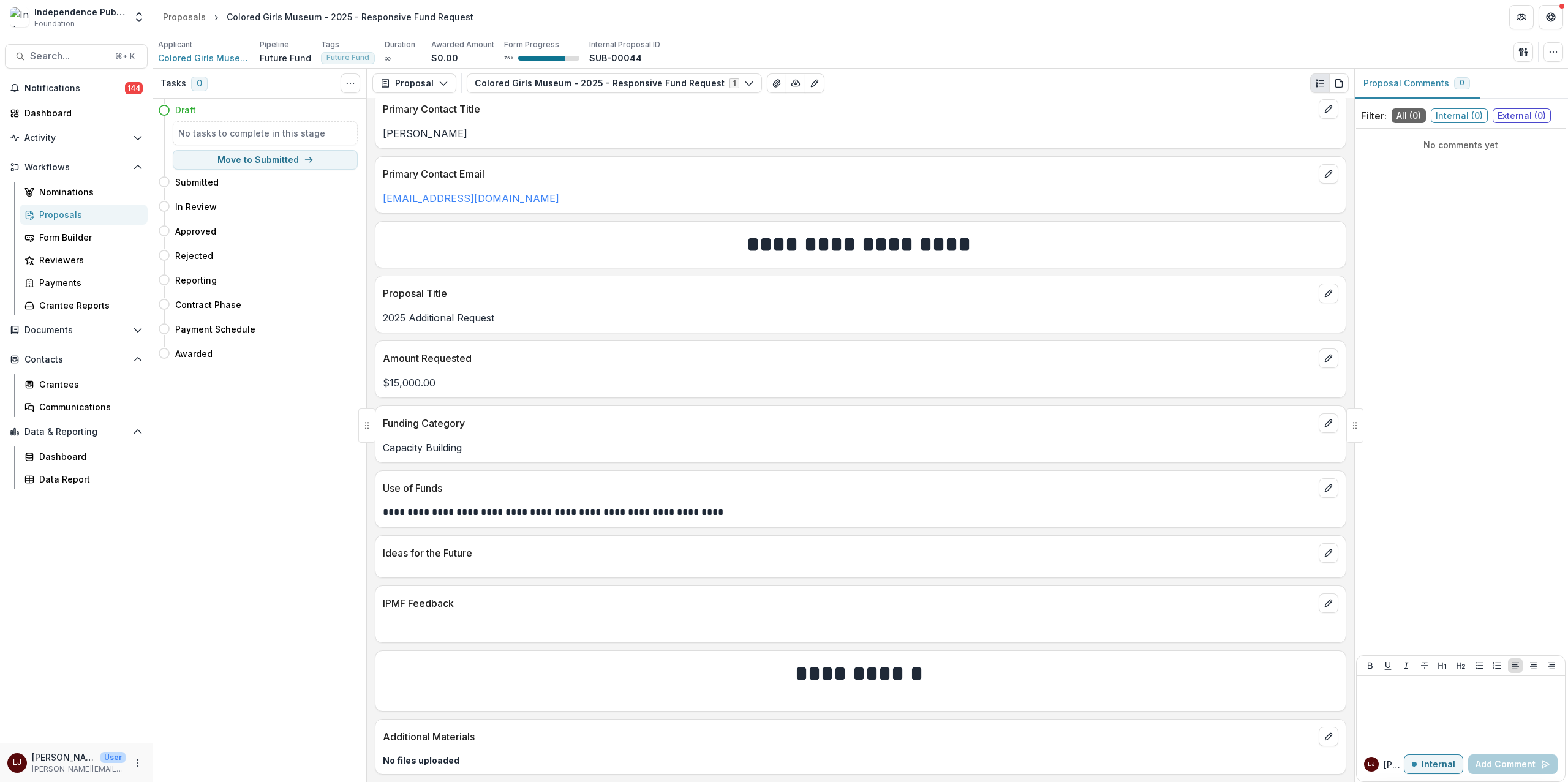
scroll to position [1727, 0]
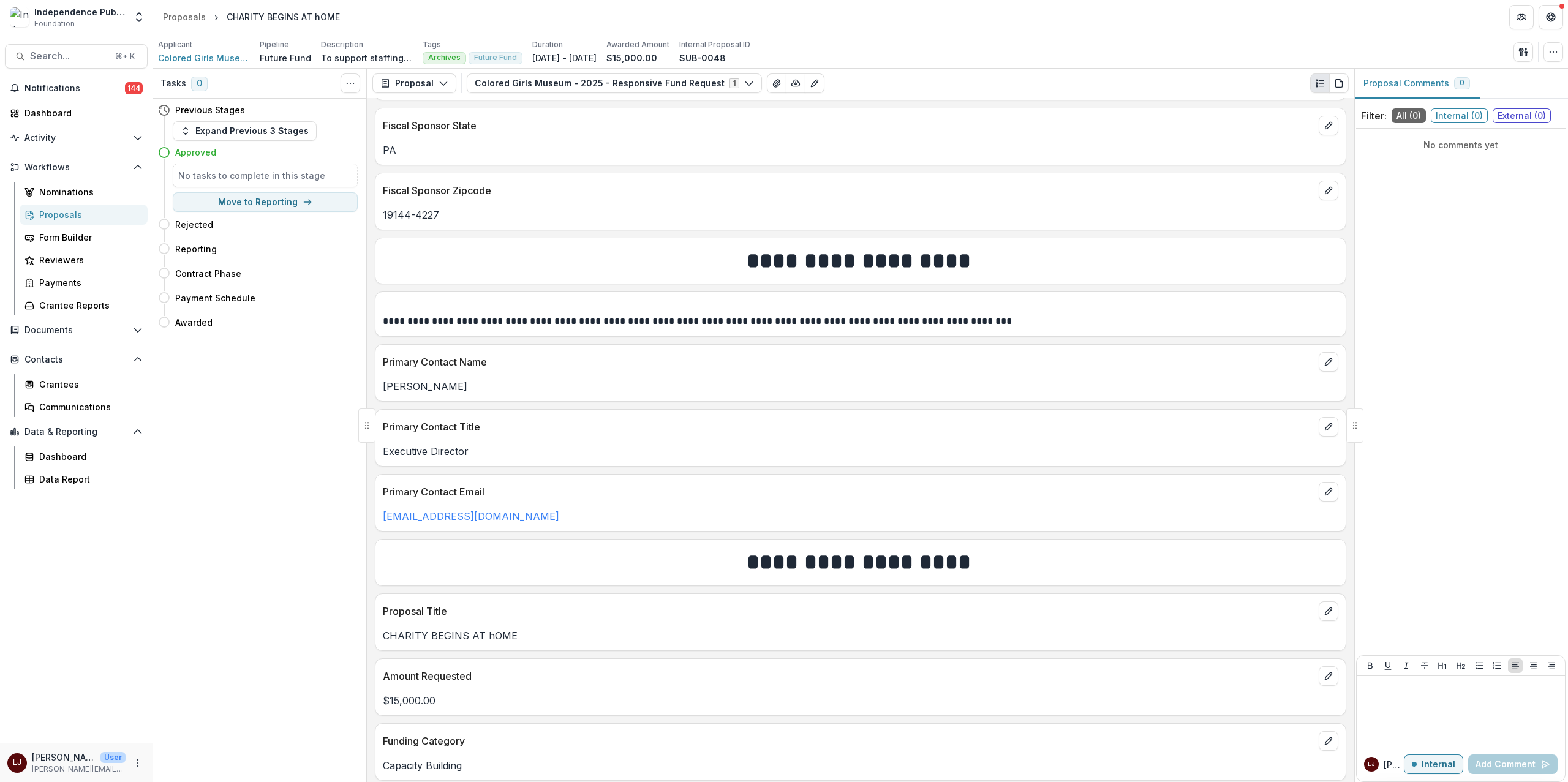
scroll to position [1219, 0]
